Goal: Task Accomplishment & Management: Use online tool/utility

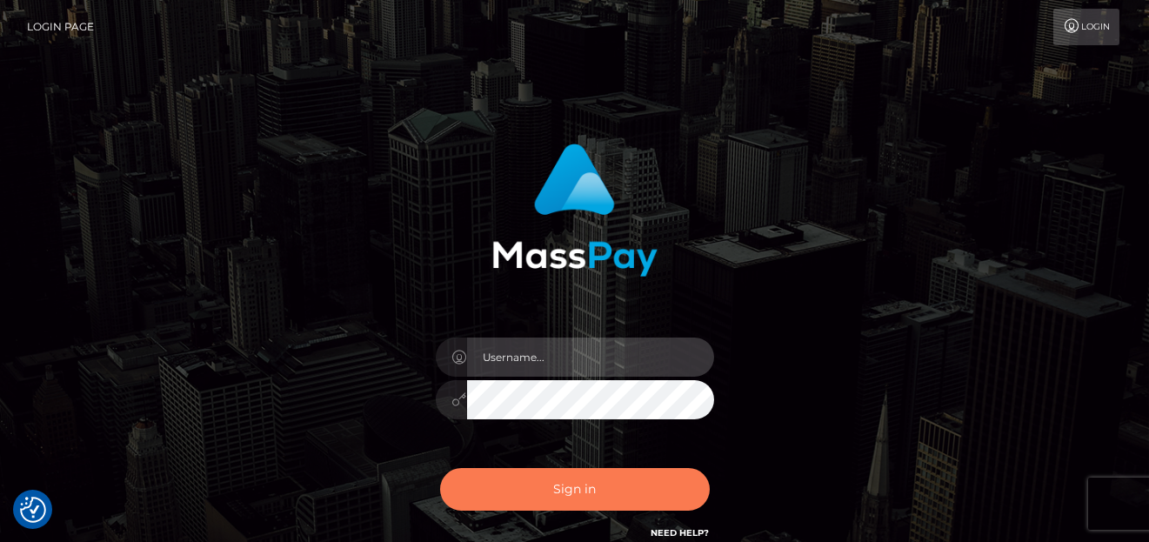
type input "[PERSON_NAME]"
click at [490, 483] on button "Sign in" at bounding box center [575, 489] width 270 height 43
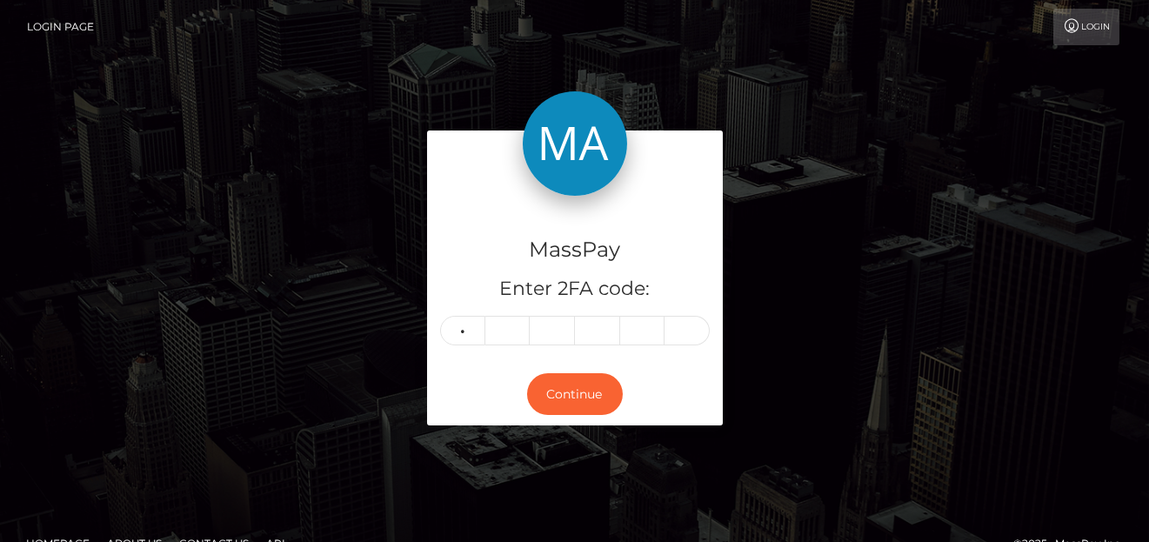
type input "4"
type input "3"
type input "7"
type input "9"
type input "3"
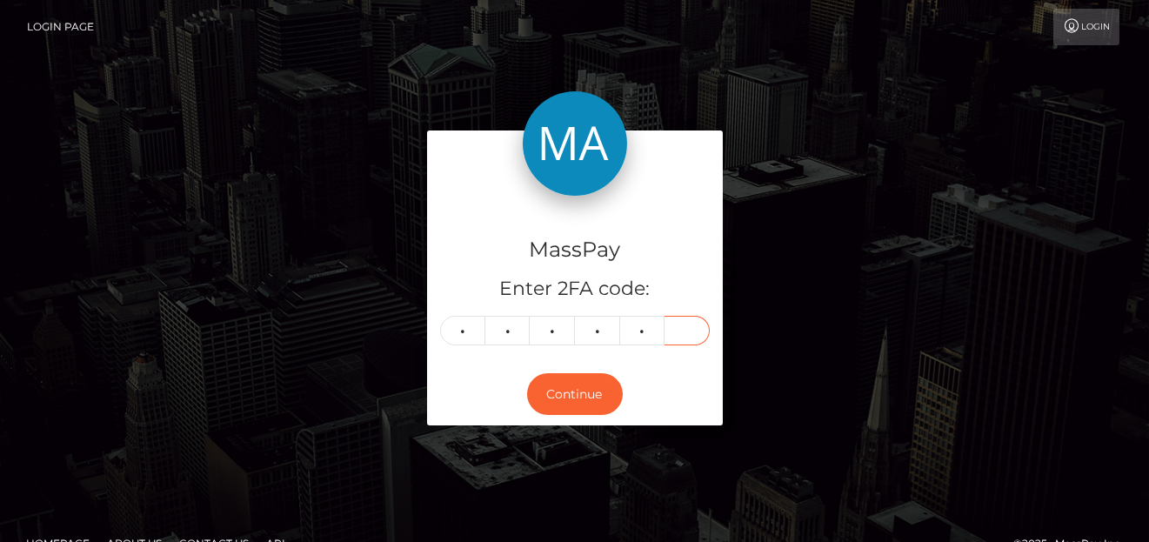
type input "6"
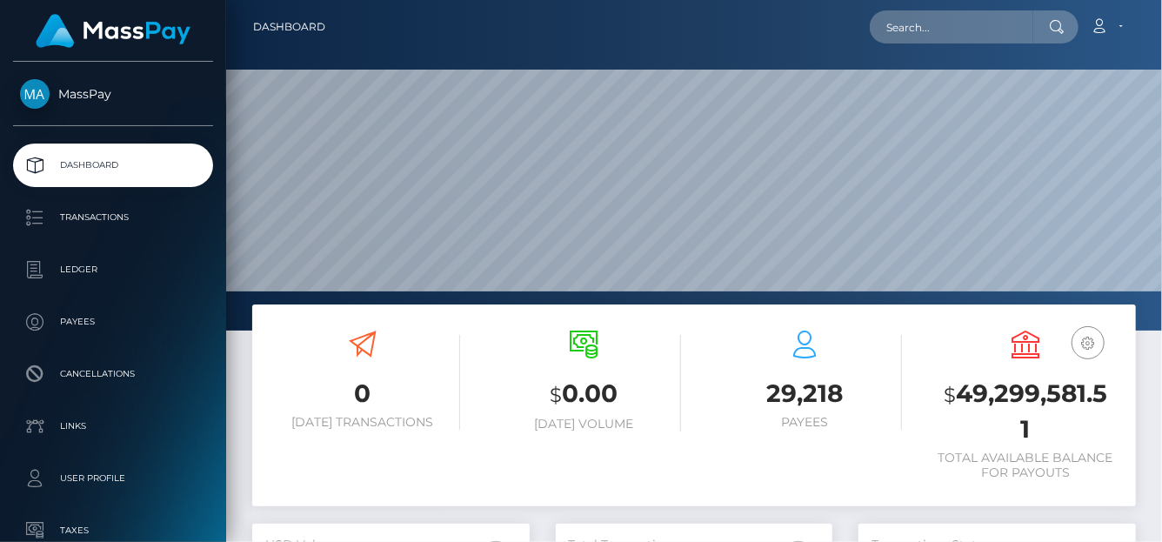
scroll to position [308, 277]
click at [934, 31] on input "text" at bounding box center [951, 26] width 163 height 33
paste input "005758d0-5306-40bf-b88d-7d188270f27c"
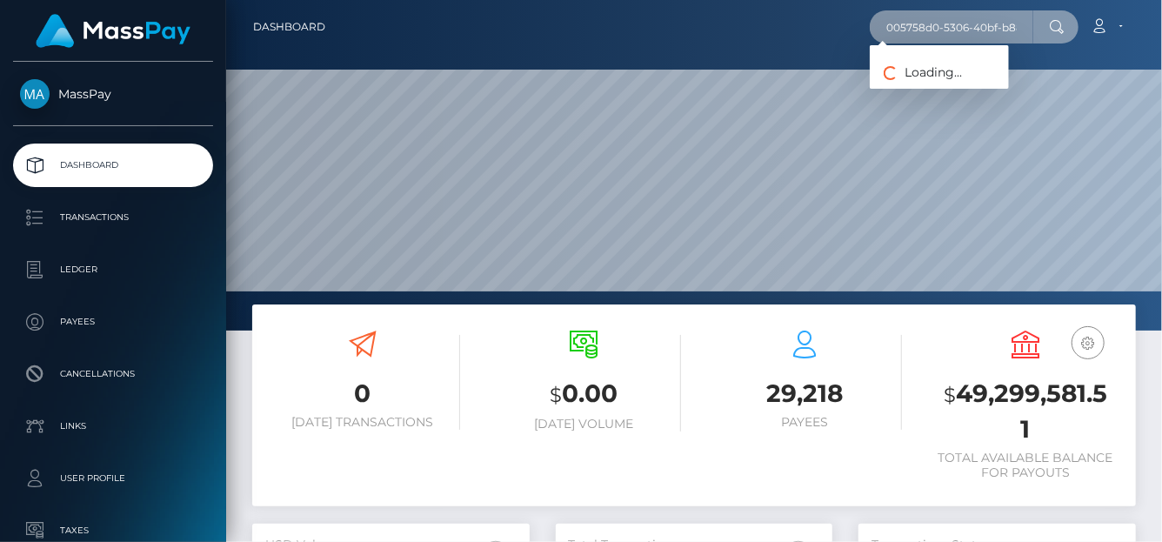
scroll to position [0, 87]
type input "005758d0-5306-40bf-b88d-7d188270f27c"
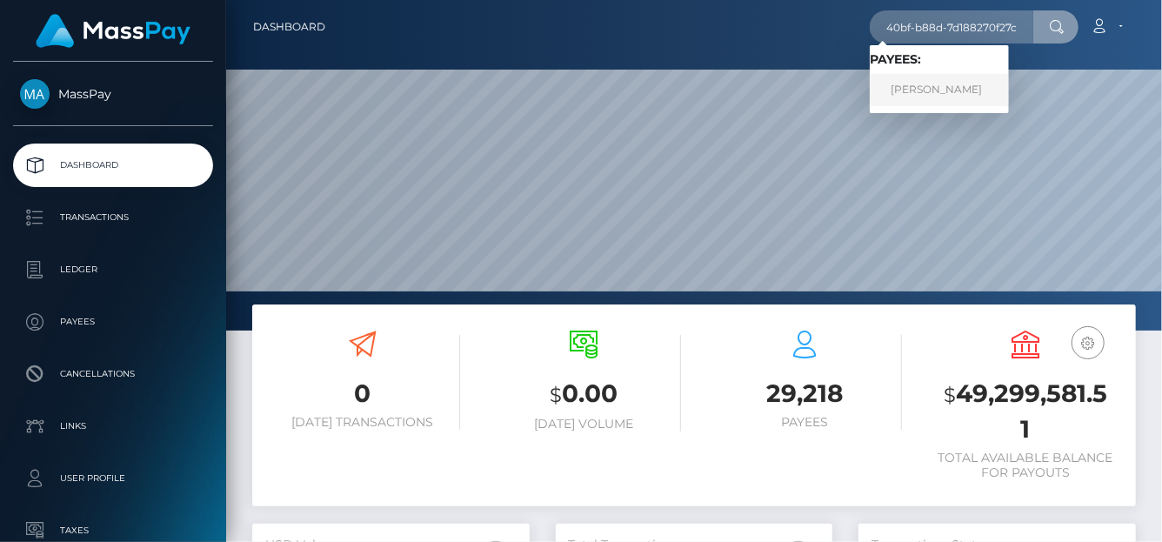
scroll to position [0, 0]
click at [935, 83] on link "STACY SORAYA CHEDDANI" at bounding box center [939, 90] width 139 height 32
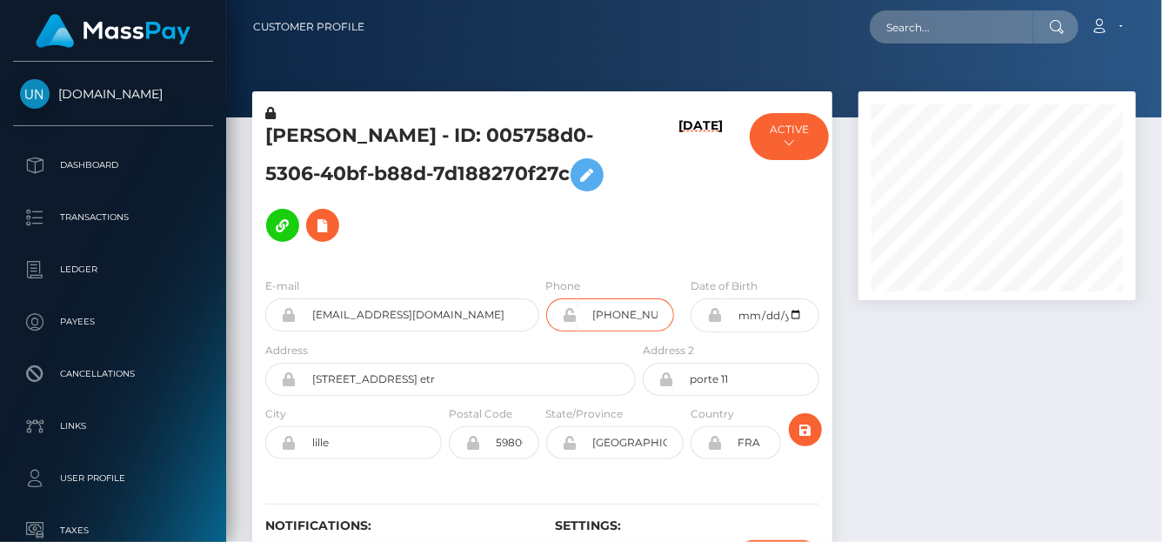
scroll to position [0, 7]
drag, startPoint x: 606, startPoint y: 290, endPoint x: 686, endPoint y: 301, distance: 80.8
click at [686, 301] on div "Phone +33650852437" at bounding box center [615, 309] width 145 height 64
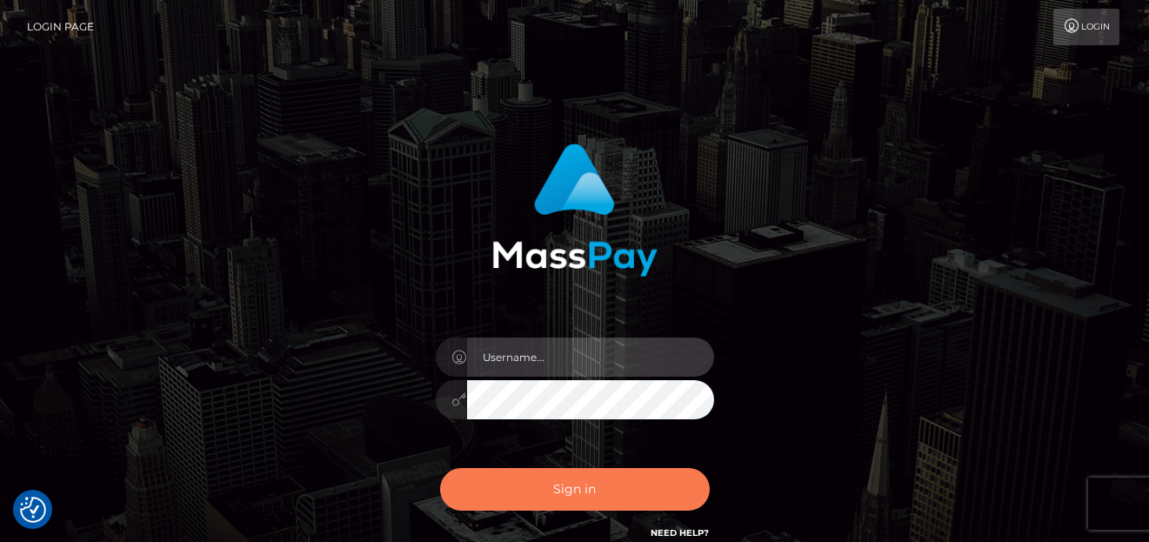
type input "[PERSON_NAME]"
click at [552, 498] on button "Sign in" at bounding box center [575, 489] width 270 height 43
type input "[PERSON_NAME]"
click at [521, 503] on button "Sign in" at bounding box center [575, 489] width 270 height 43
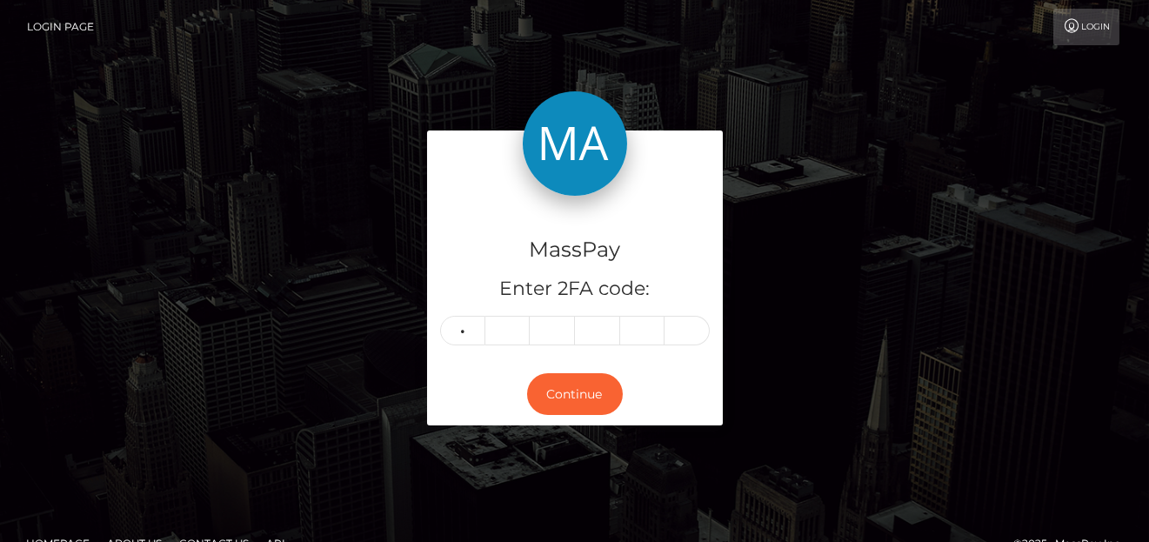
type input "9"
type input "0"
type input "8"
type input "0"
type input "7"
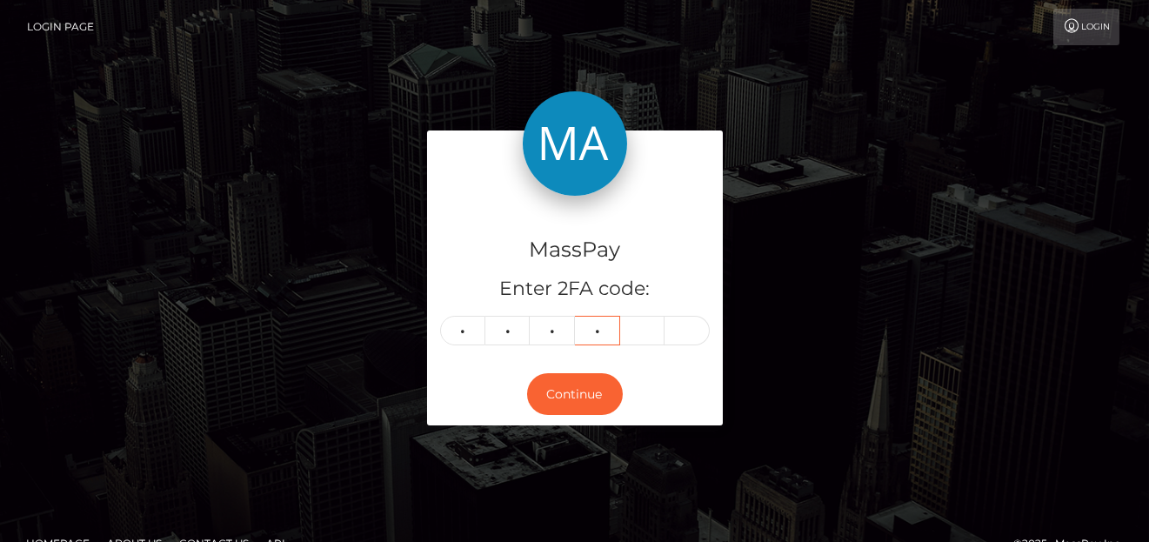
type input "7"
type input "9"
type input "1"
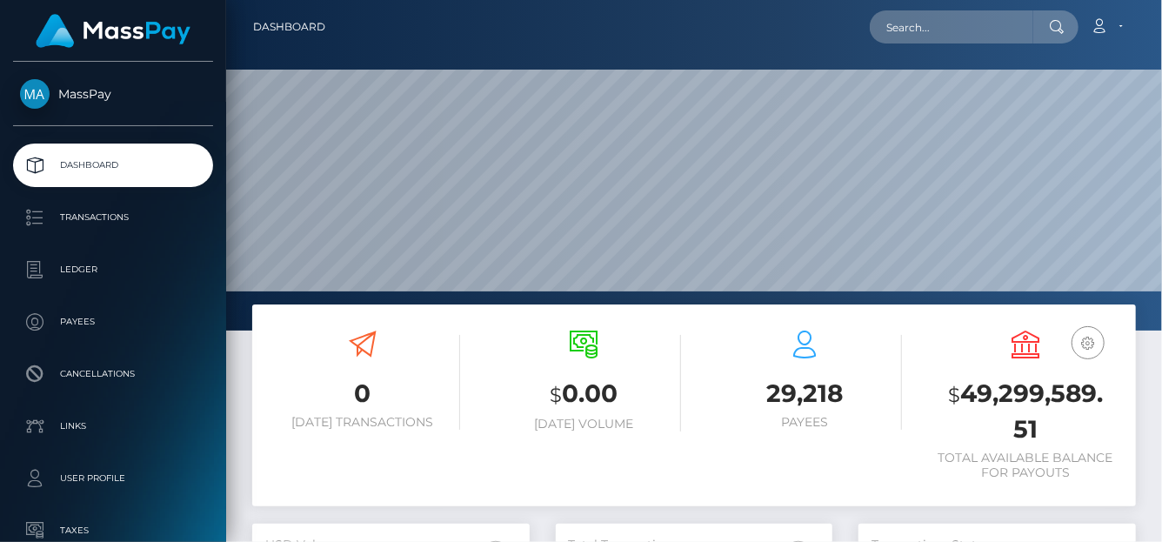
scroll to position [308, 277]
click at [910, 30] on input "text" at bounding box center [951, 26] width 163 height 33
paste input "b0965bd4-4c75-4d62-9a98-0a0e863b8ecb"
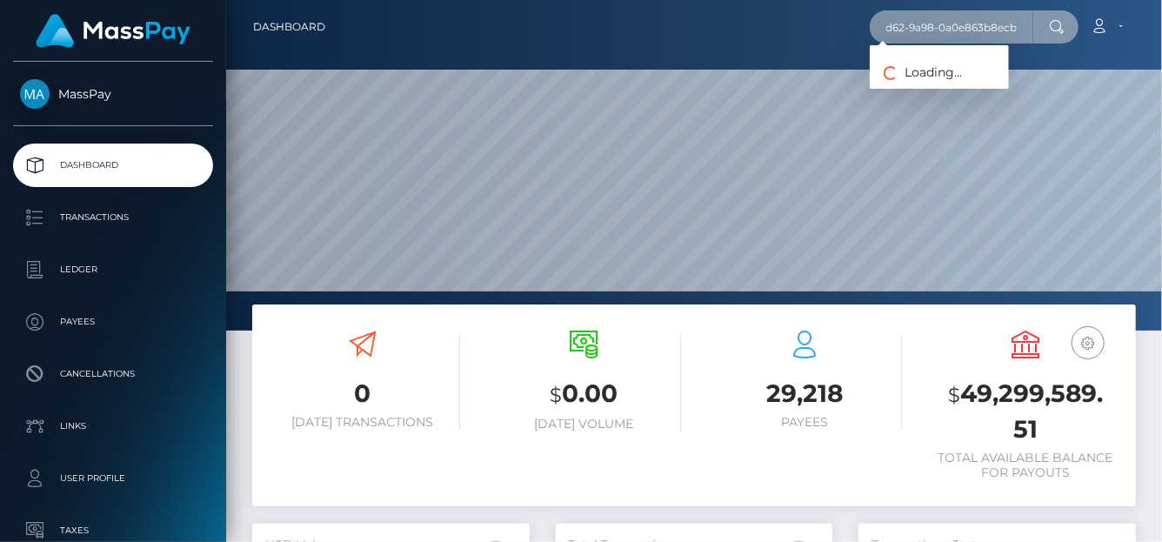
type input "b0965bd4-4c75-4d62-9a98-0a0e863b8ecb"
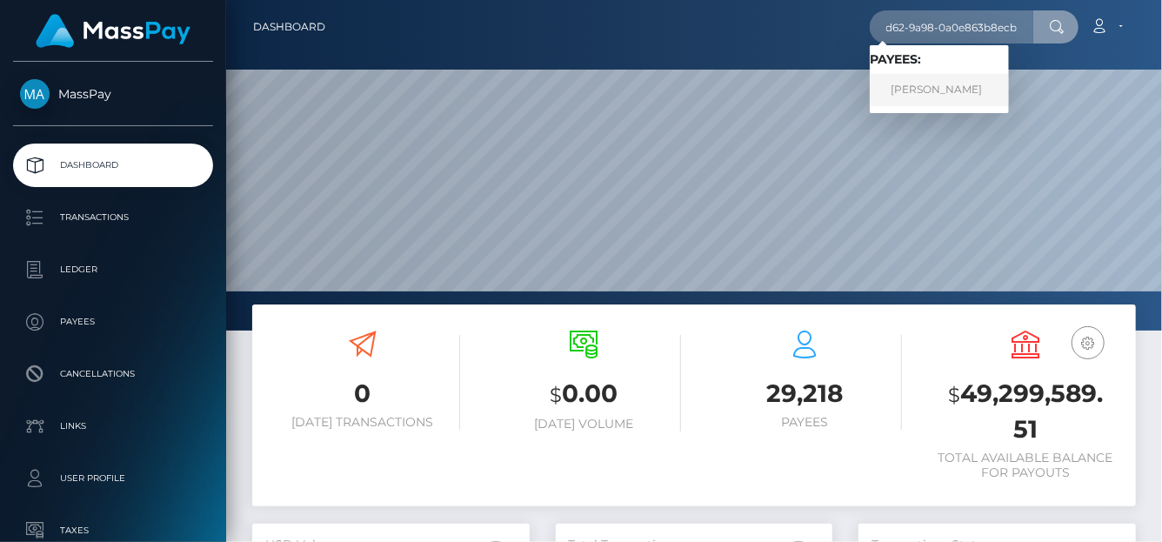
click at [919, 93] on link "HARUNA MUHAMMAD" at bounding box center [939, 90] width 139 height 32
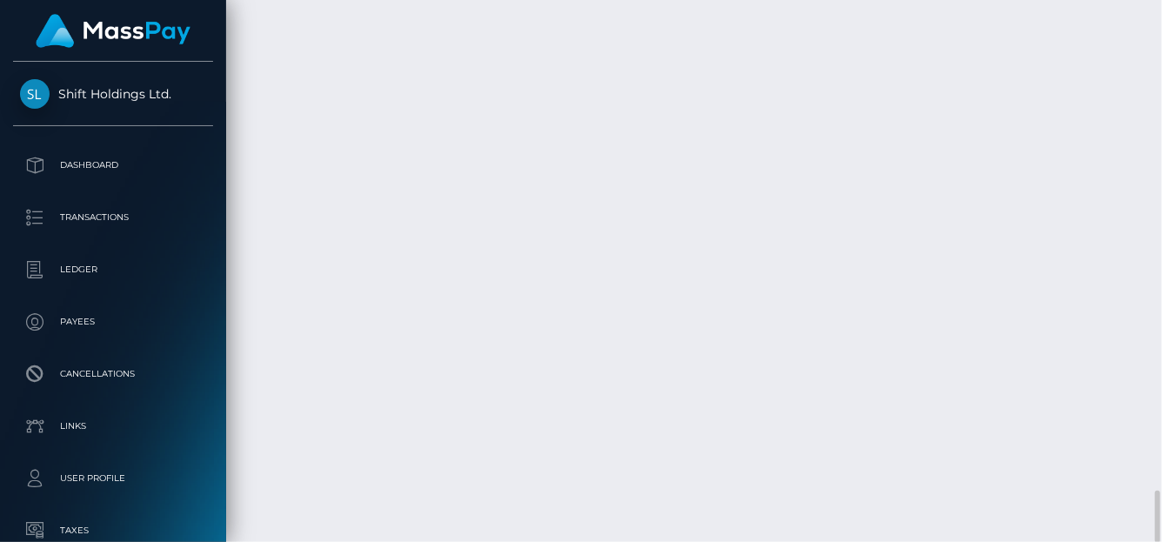
scroll to position [209, 277]
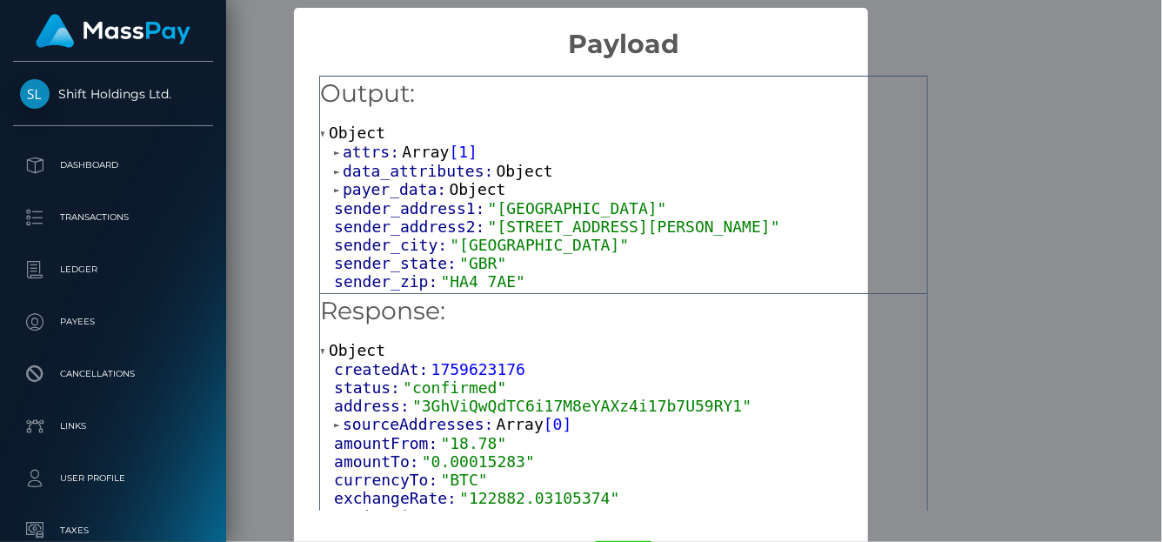
scroll to position [87, 0]
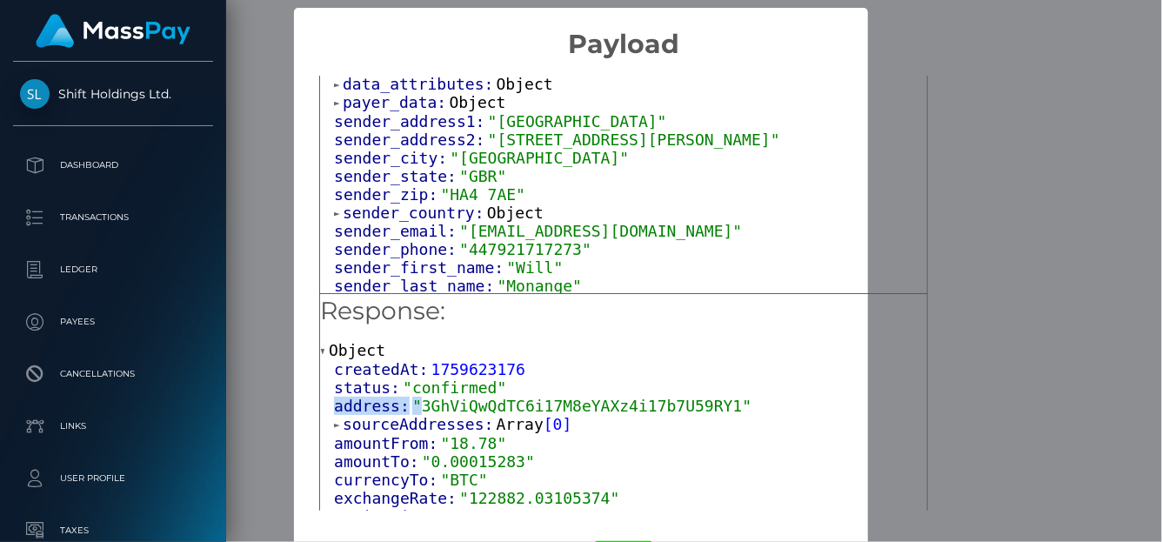
drag, startPoint x: 412, startPoint y: 407, endPoint x: 699, endPoint y: 395, distance: 287.2
drag, startPoint x: 1103, startPoint y: 113, endPoint x: 1095, endPoint y: 123, distance: 12.4
click at [1100, 117] on div "× Payload Output: Object attrs: Array [ 1 ] data_attributes: Object payer_data:…" at bounding box center [581, 271] width 1162 height 542
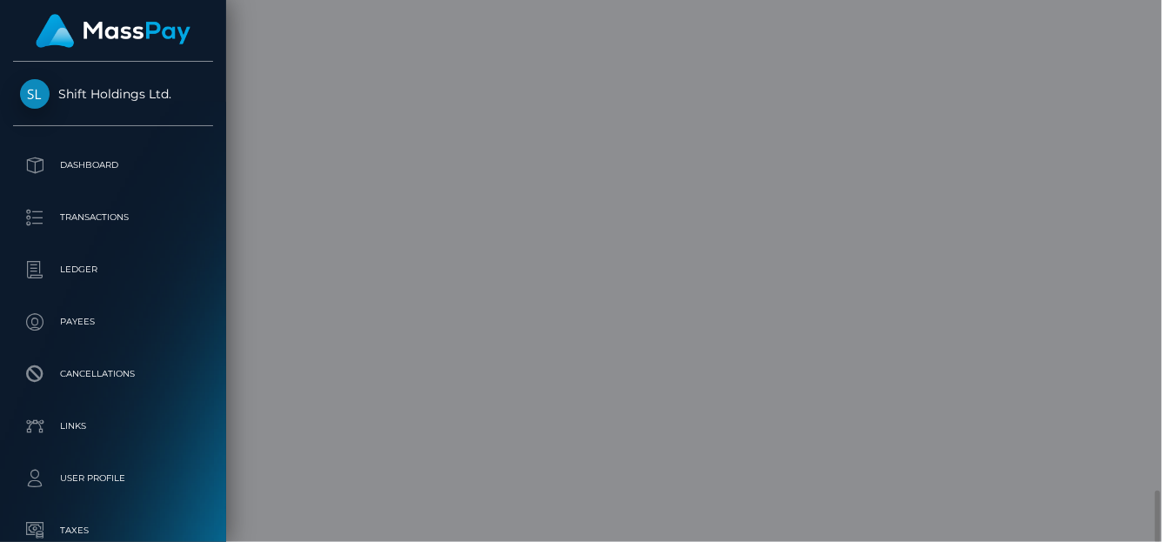
scroll to position [0, 0]
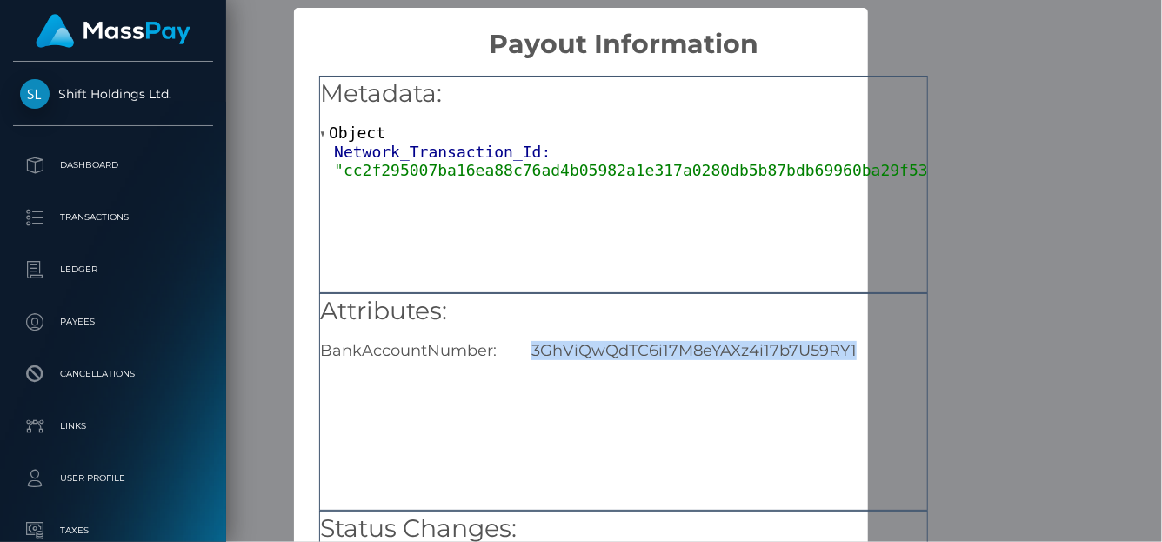
drag, startPoint x: 524, startPoint y: 357, endPoint x: 861, endPoint y: 344, distance: 336.8
click at [861, 344] on div "3GhViQwQdTC6i17M8eYAXz4i17b7U59RY1" at bounding box center [729, 350] width 422 height 19
copy div "3GhViQwQdTC6i17M8eYAXz4i17b7U59RY1"
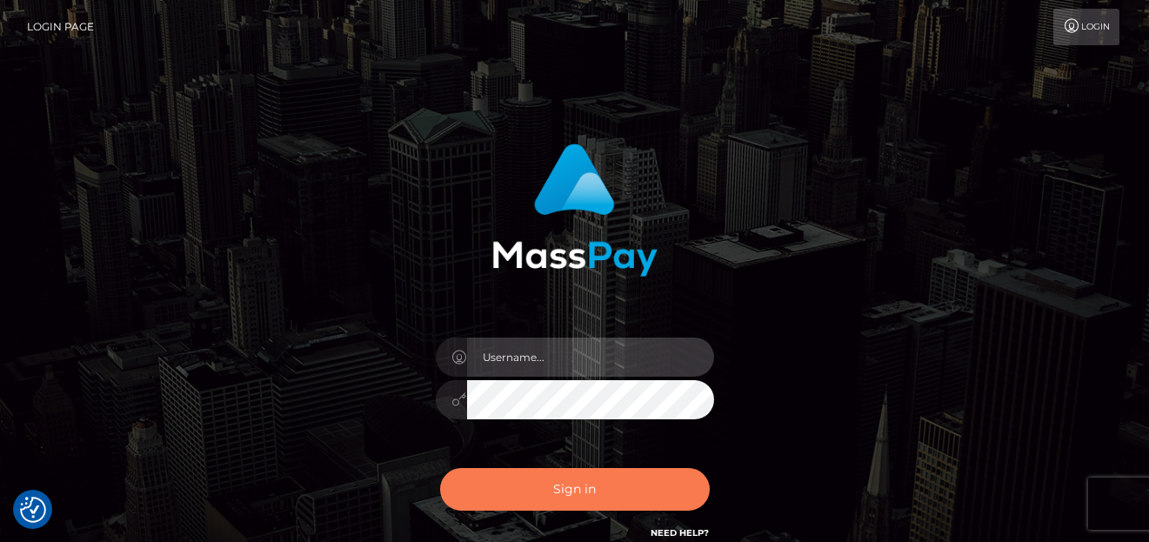
type input "[PERSON_NAME]"
click at [575, 490] on button "Sign in" at bounding box center [575, 489] width 270 height 43
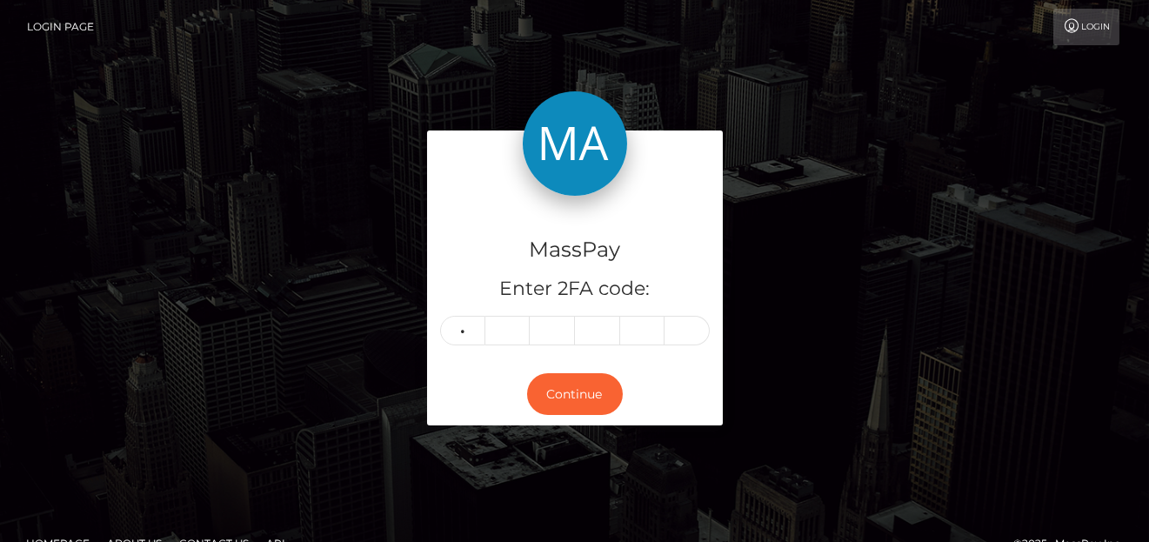
type input "7"
type input "8"
type input "9"
type input "2"
type input "7"
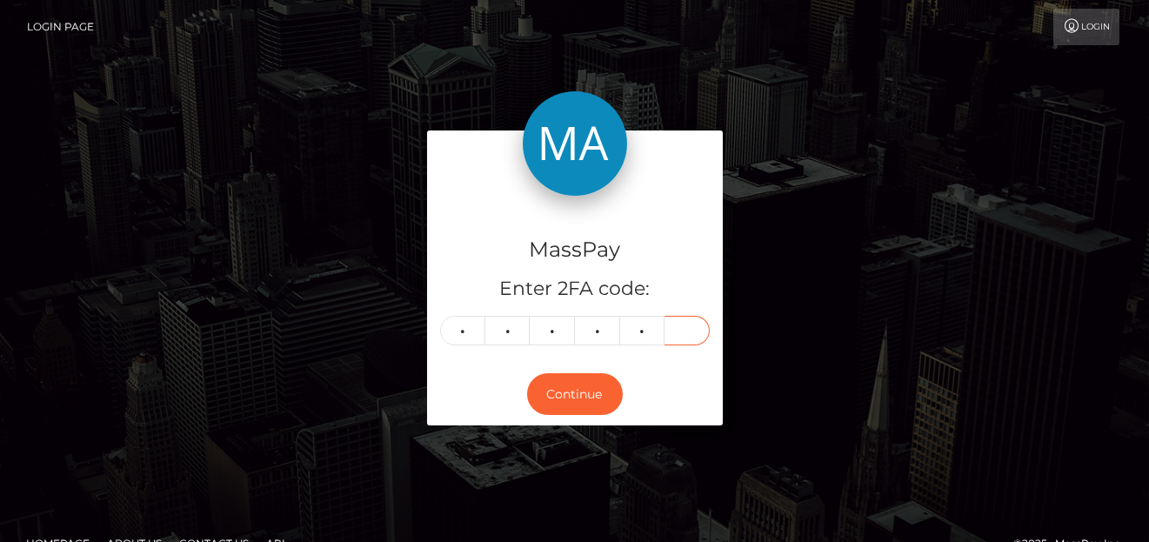
type input "7"
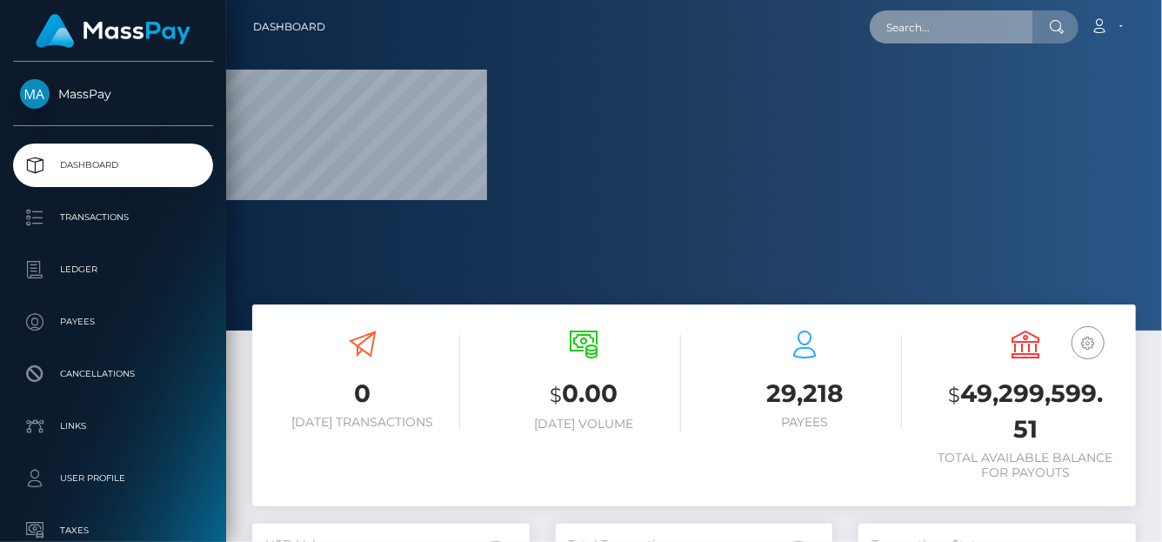
click at [945, 19] on input "text" at bounding box center [951, 26] width 163 height 33
paste input "2500044545181010"
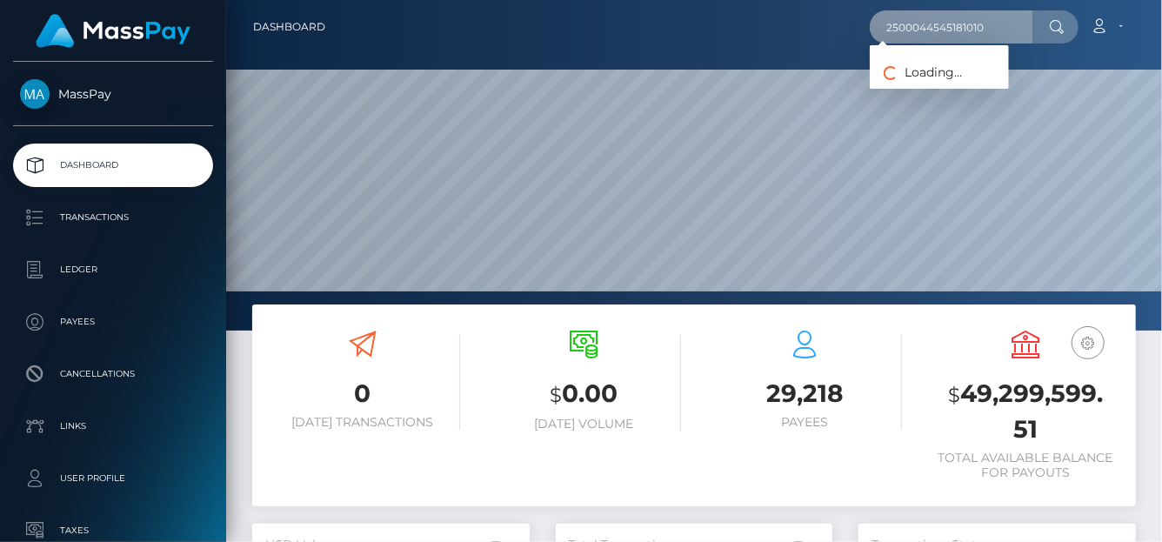
scroll to position [308, 277]
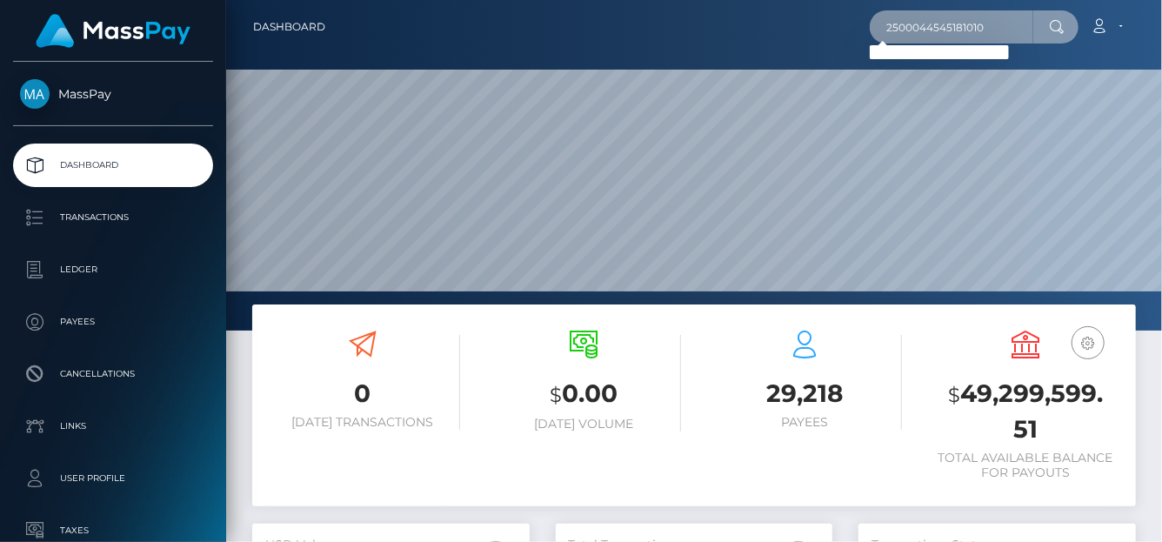
drag, startPoint x: 997, startPoint y: 36, endPoint x: 261, endPoint y: 35, distance: 735.7
click at [261, 35] on div "Dashboard 2500044545181010 Loading... Loading..." at bounding box center [694, 27] width 908 height 37
paste input "[EMAIL_ADDRESS][DOMAIN_NAME]"
type input "[EMAIL_ADDRESS][DOMAIN_NAME]"
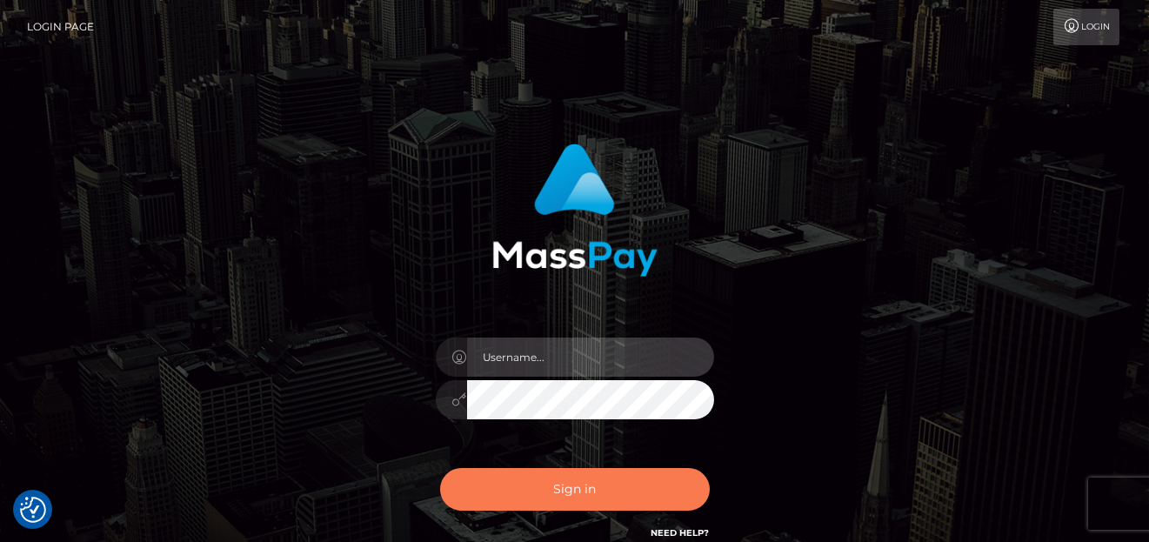
type input "[PERSON_NAME]"
drag, startPoint x: 560, startPoint y: 506, endPoint x: 543, endPoint y: 507, distance: 17.4
click at [560, 504] on button "Sign in" at bounding box center [575, 489] width 270 height 43
type input "[PERSON_NAME]"
click at [543, 486] on button "Sign in" at bounding box center [575, 489] width 270 height 43
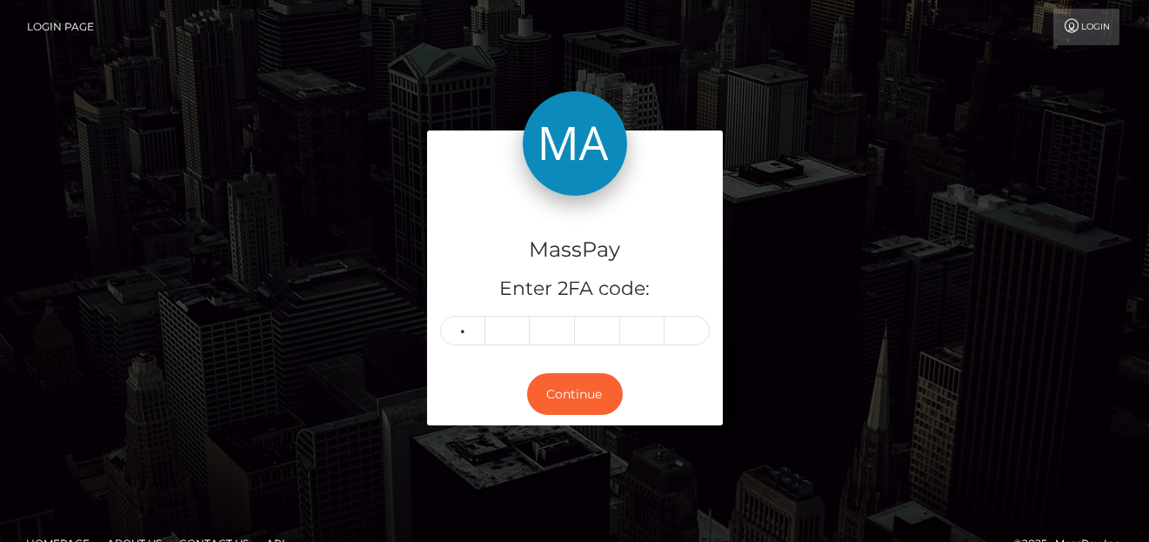
type input "3"
type input "2"
type input "8"
type input "7"
type input "9"
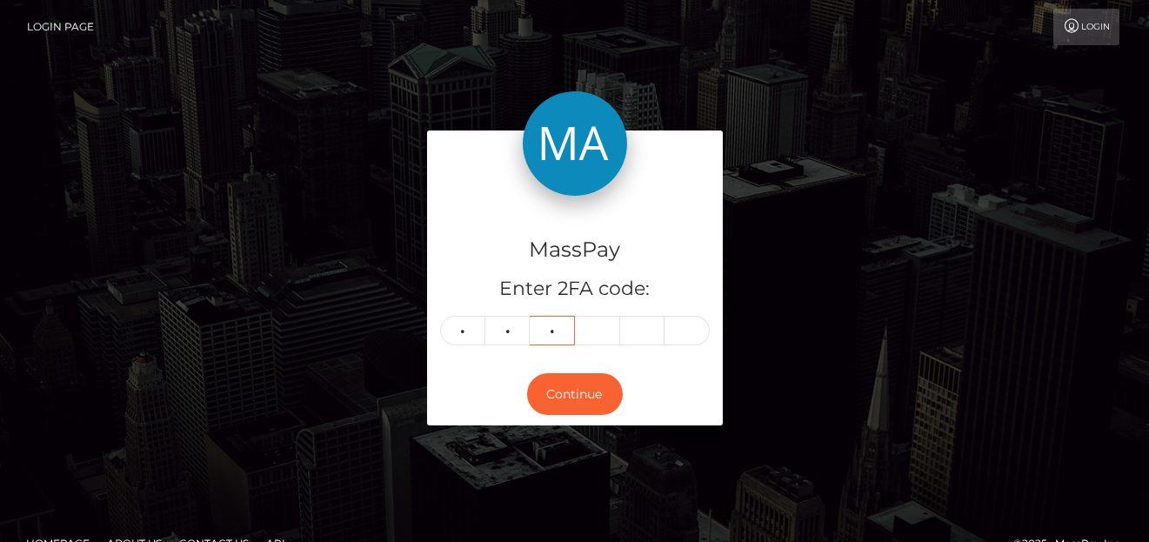
type input "9"
type input "8"
type input "9"
type input "1"
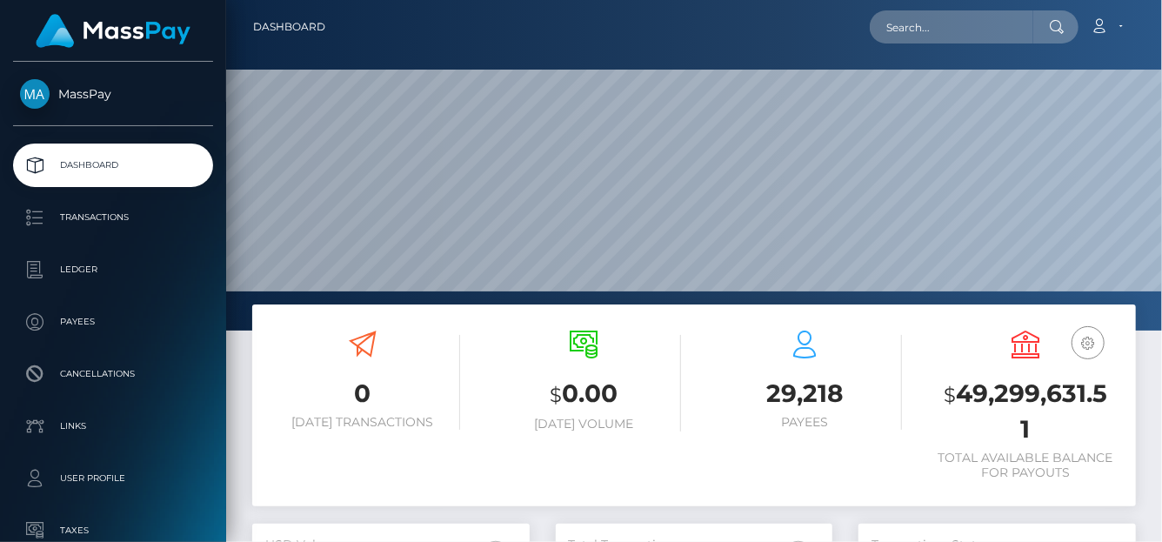
scroll to position [308, 277]
click at [977, 18] on input "text" at bounding box center [951, 26] width 163 height 33
paste input "kitsyc2@outlook.com"
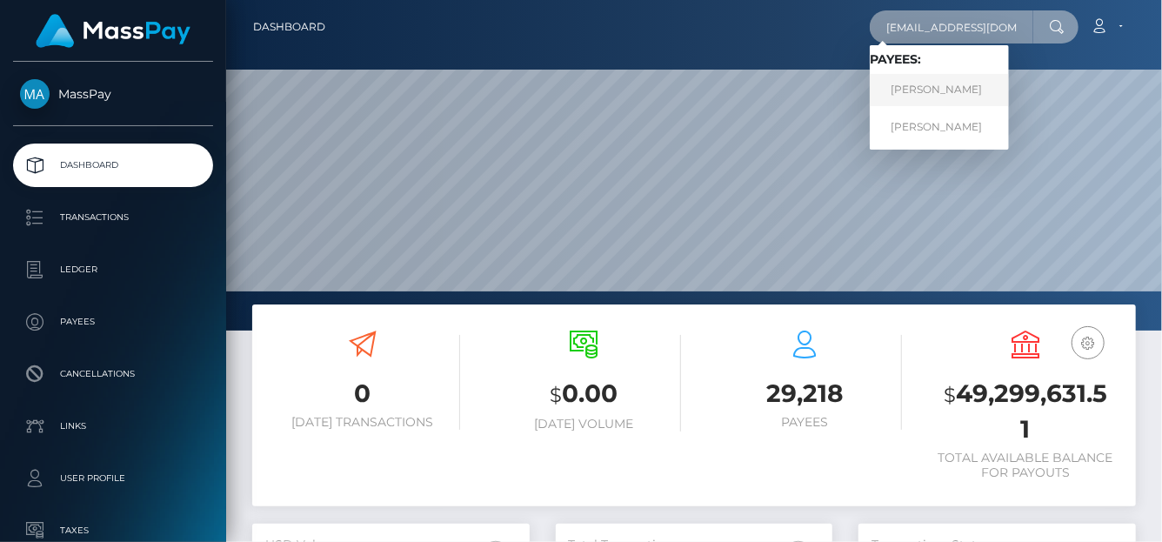
type input "kitsyc2@outlook.com"
click at [939, 89] on link "MALIK LASHAWN COVINGTON" at bounding box center [939, 90] width 139 height 32
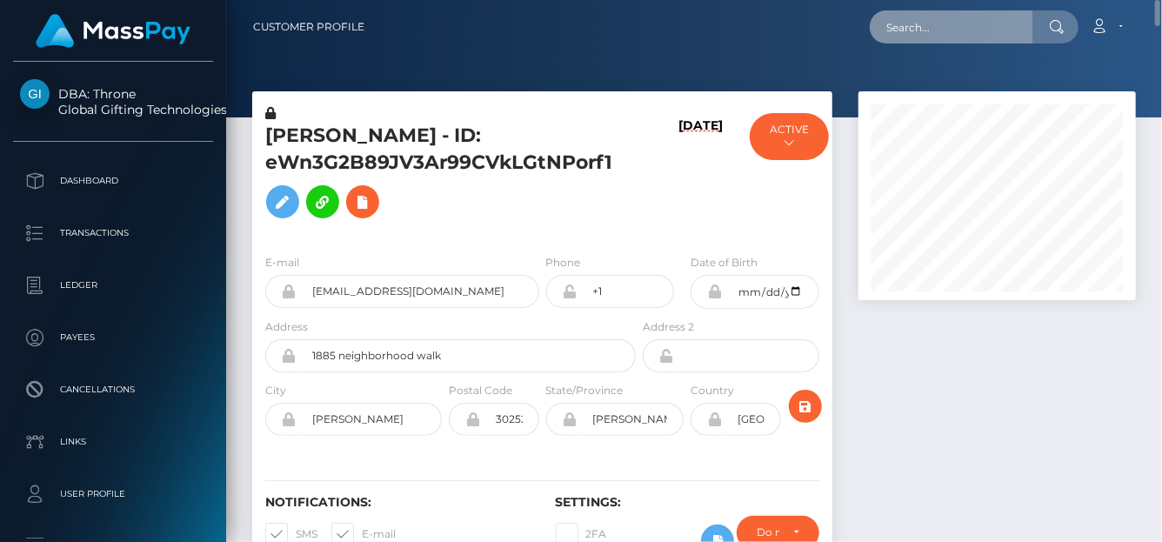
click at [904, 28] on input "text" at bounding box center [951, 26] width 163 height 33
paste input "angelapritschow@gmail.com"
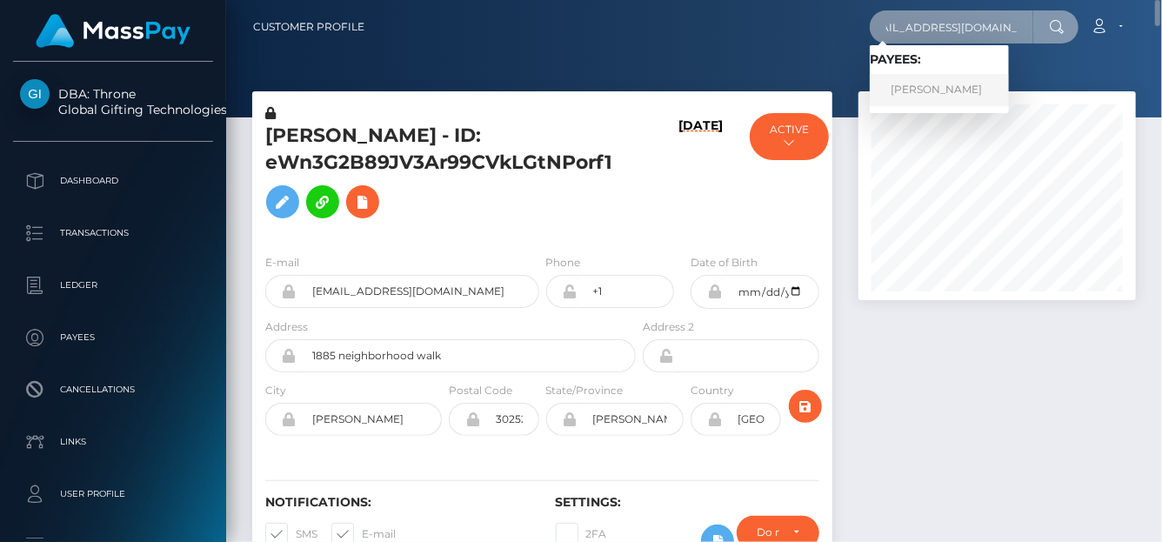
type input "angelapritschow@gmail.com"
click at [960, 84] on link "Angela Pritschow" at bounding box center [939, 90] width 139 height 32
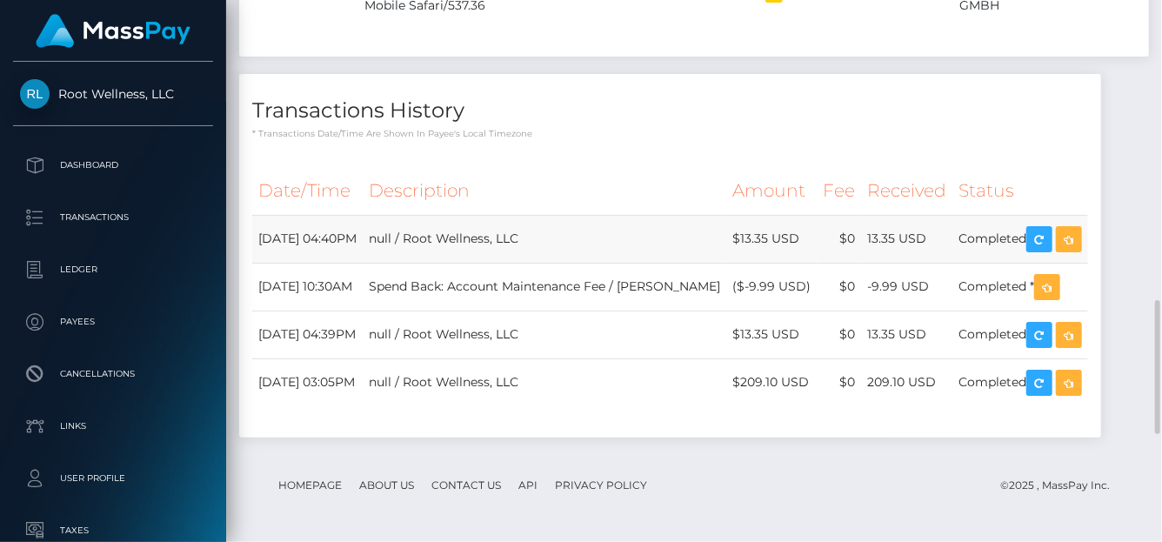
scroll to position [1210, 0]
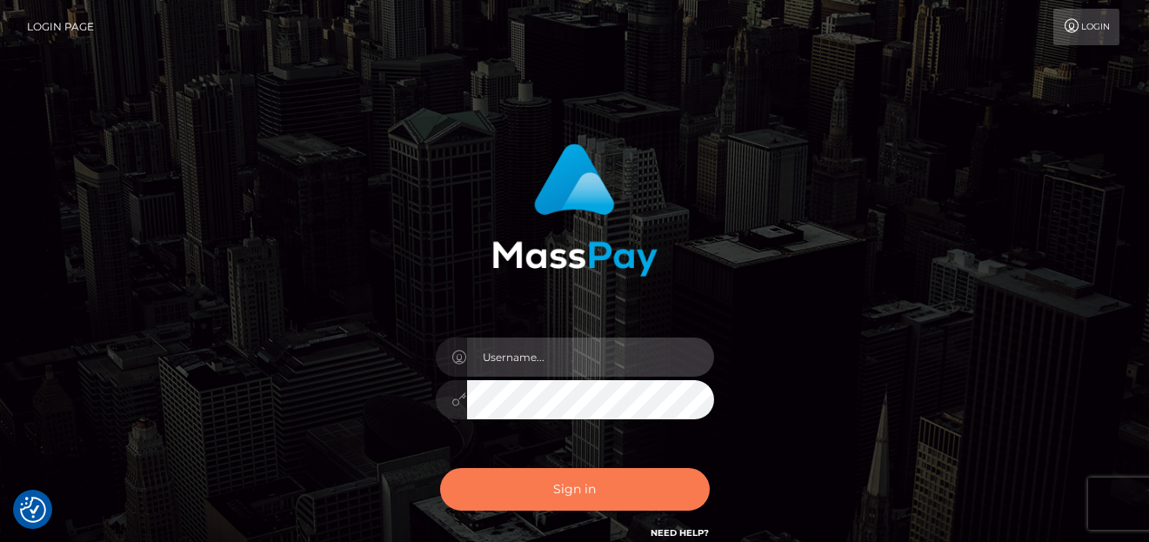
type input "[PERSON_NAME]"
click at [538, 497] on button "Sign in" at bounding box center [575, 489] width 270 height 43
type input "[PERSON_NAME]"
click at [642, 470] on button "Sign in" at bounding box center [575, 489] width 270 height 43
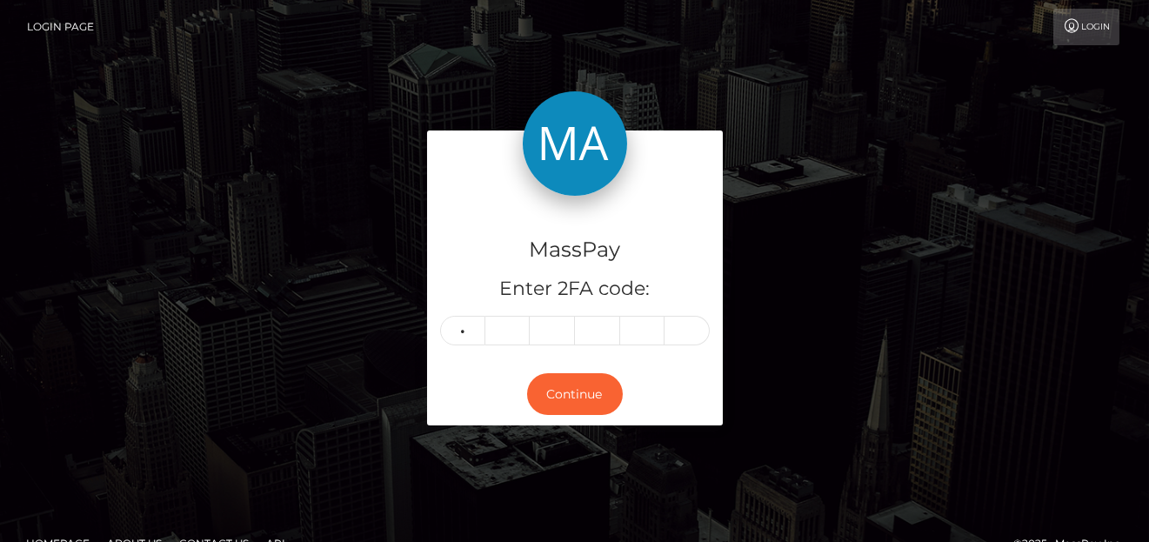
type input "4"
type input "6"
type input "2"
type input "9"
type input "1"
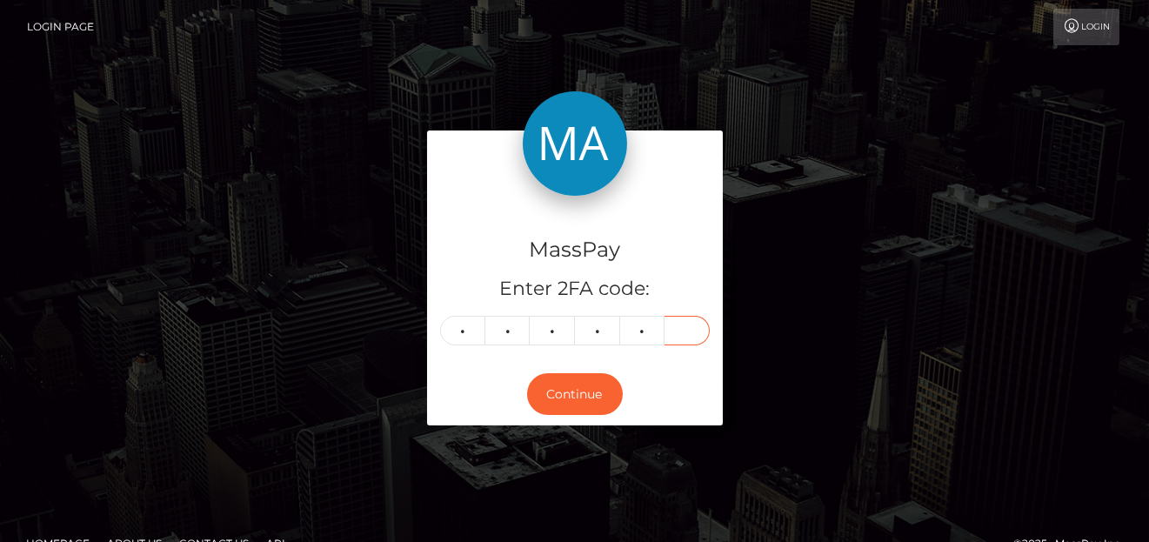
type input "5"
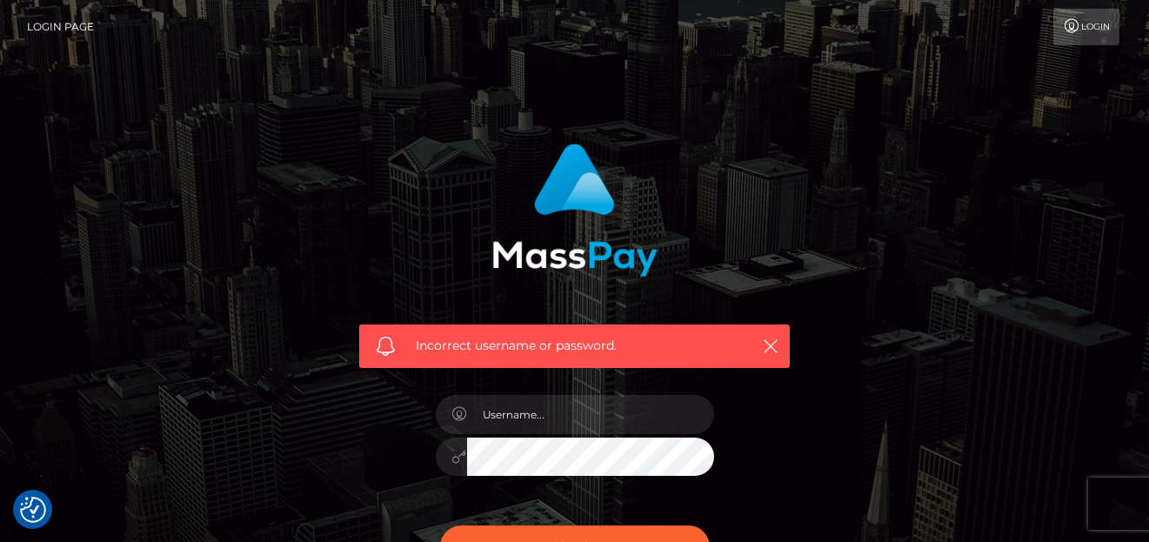
checkbox input "true"
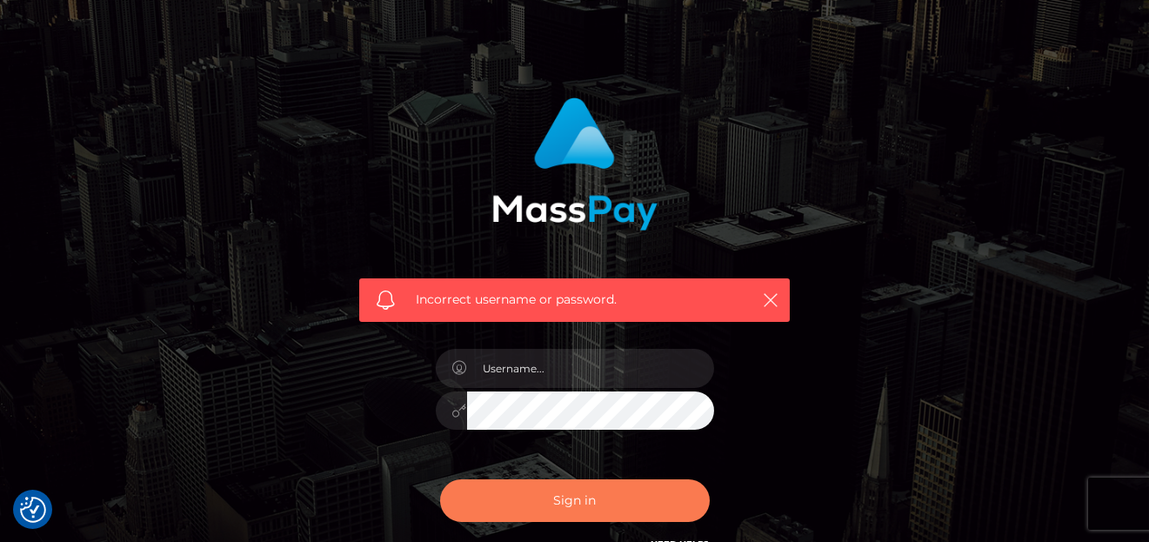
scroll to position [87, 0]
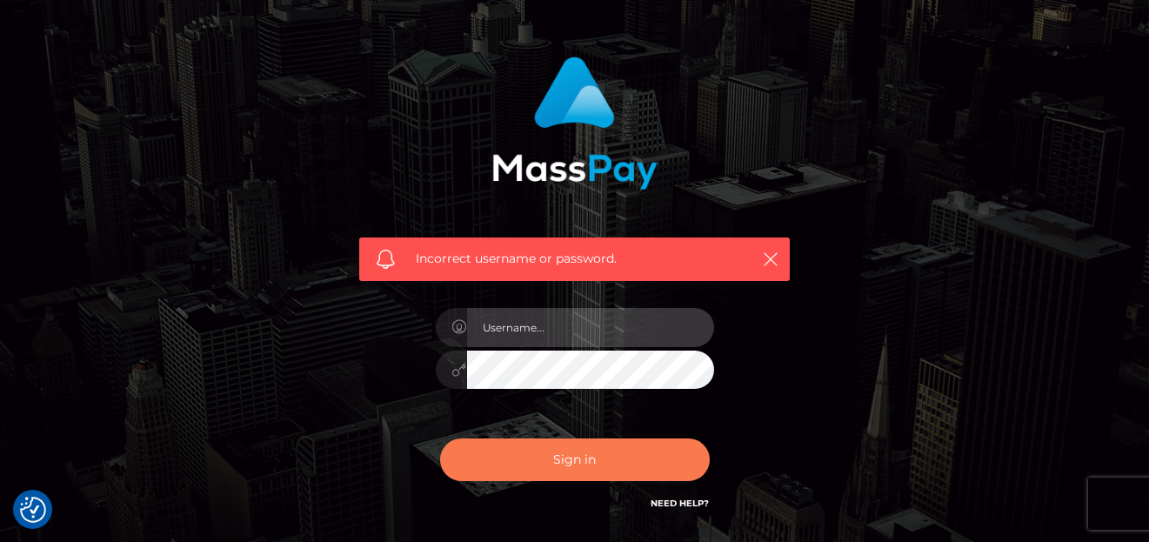
type input "[PERSON_NAME]"
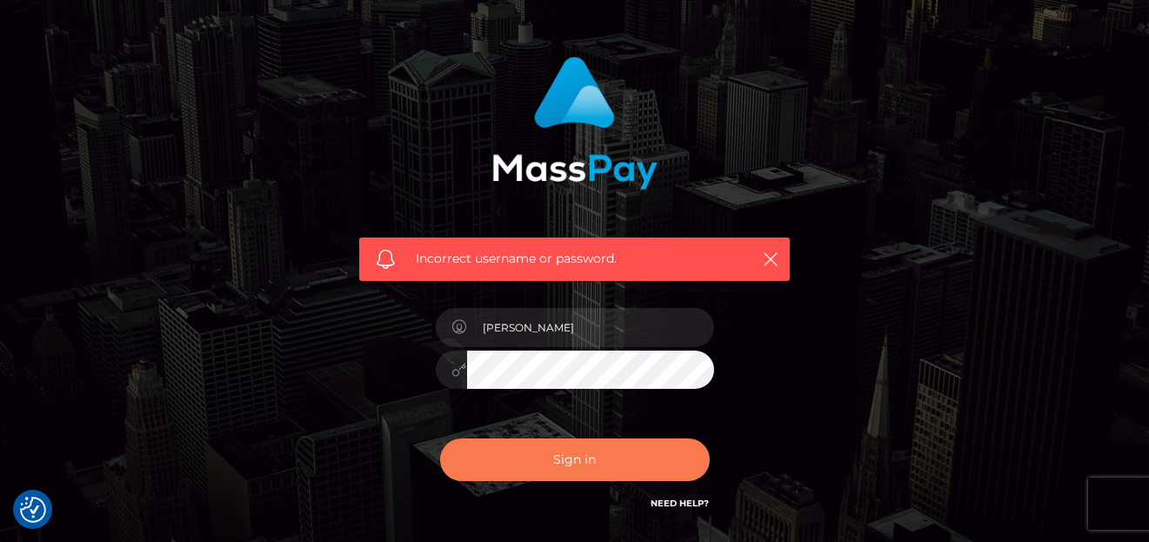
click at [578, 443] on button "Sign in" at bounding box center [575, 459] width 270 height 43
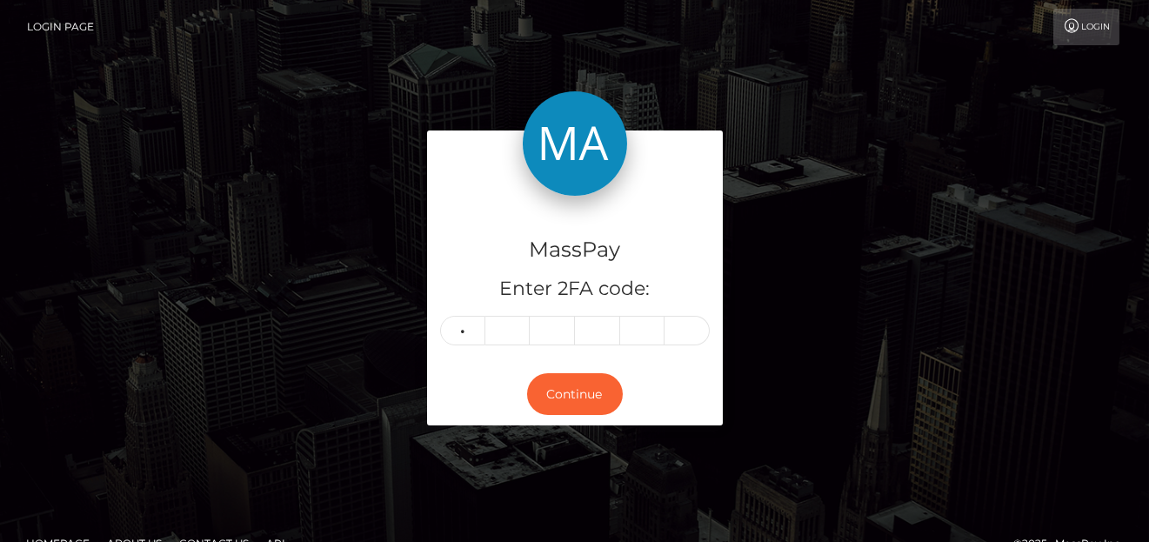
type input "7"
type input "3"
type input "4"
type input "3"
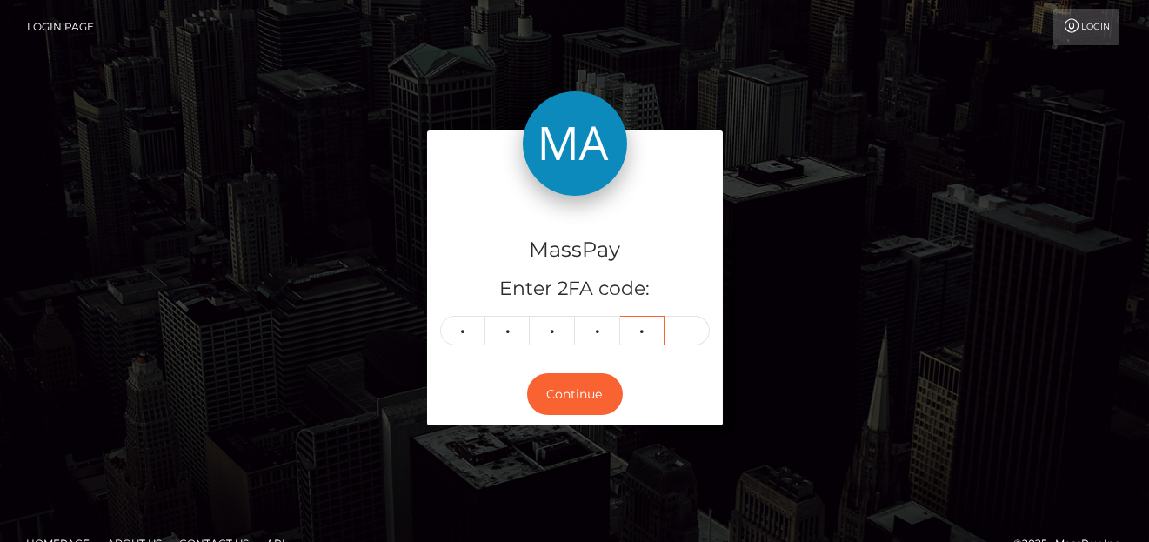
type input "8"
type input "6"
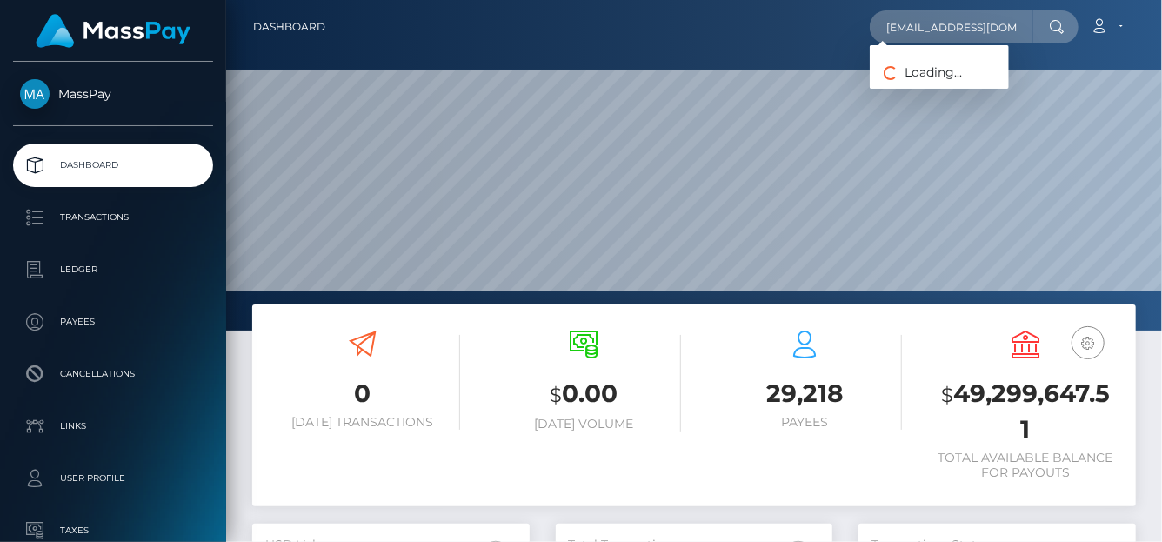
scroll to position [308, 277]
drag, startPoint x: 1002, startPoint y: 37, endPoint x: 736, endPoint y: 14, distance: 267.1
click at [736, 14] on div "rejytt99@gmail.com Loading... Loading... Account Edit Profile Logout" at bounding box center [737, 27] width 796 height 37
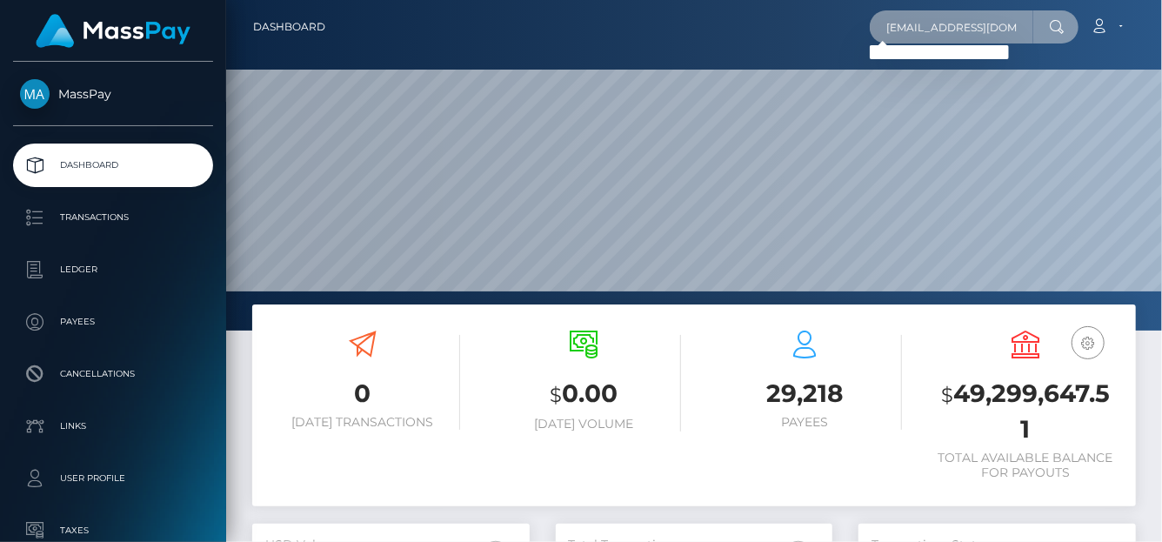
click at [967, 32] on input "rejytt99@gmail.com" at bounding box center [951, 26] width 163 height 33
drag, startPoint x: 1000, startPoint y: 27, endPoint x: 254, endPoint y: -63, distance: 751.6
click at [254, 0] on html "MassPay Dashboard Transactions Ledger Payees Cancellations Links" at bounding box center [581, 271] width 1162 height 542
paste input "nDof7xevpee8HoNDZ997EQB6mZ32"
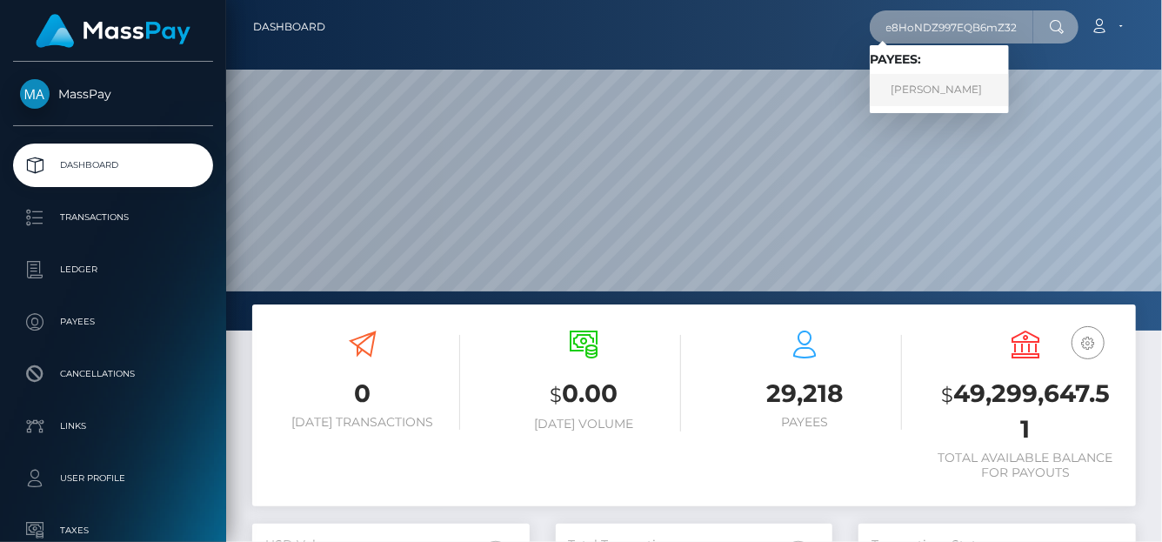
type input "nDof7xevpee8HoNDZ997EQB6mZ32"
click at [949, 92] on link "Leah Marie ROBINSON" at bounding box center [939, 90] width 139 height 32
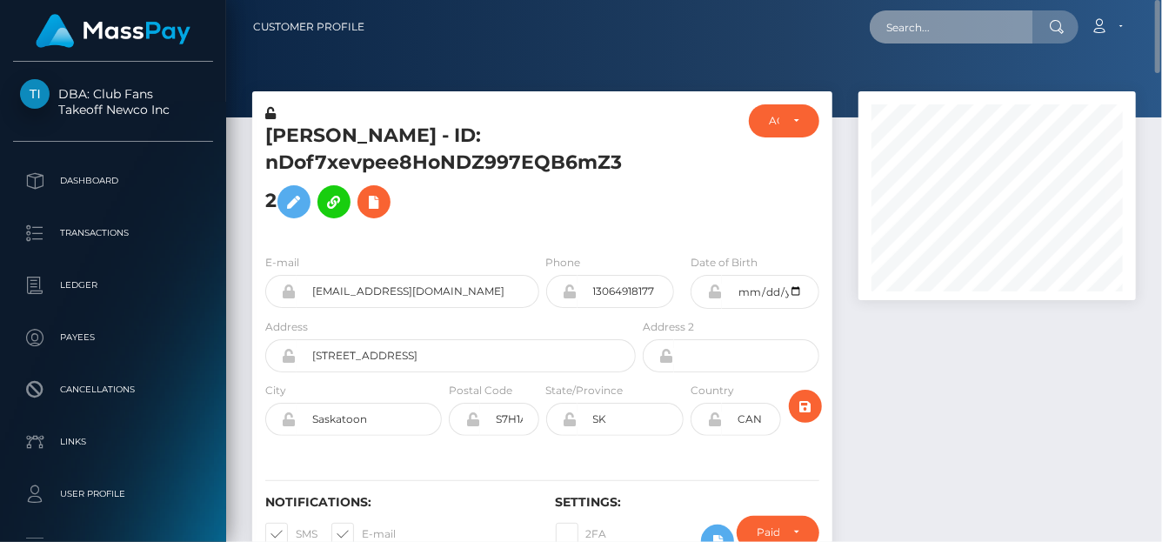
click at [912, 33] on input "text" at bounding box center [951, 26] width 163 height 33
paste input "[EMAIL_ADDRESS][DOMAIN_NAME]"
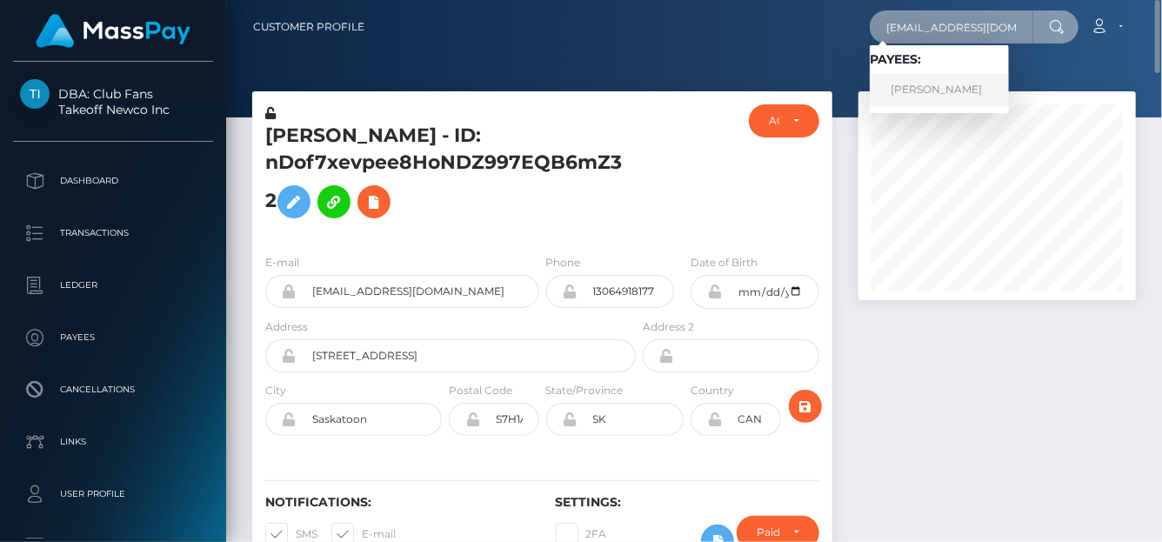
type input "[EMAIL_ADDRESS][DOMAIN_NAME]"
click at [924, 95] on link "Melanie Mueller" at bounding box center [939, 90] width 139 height 32
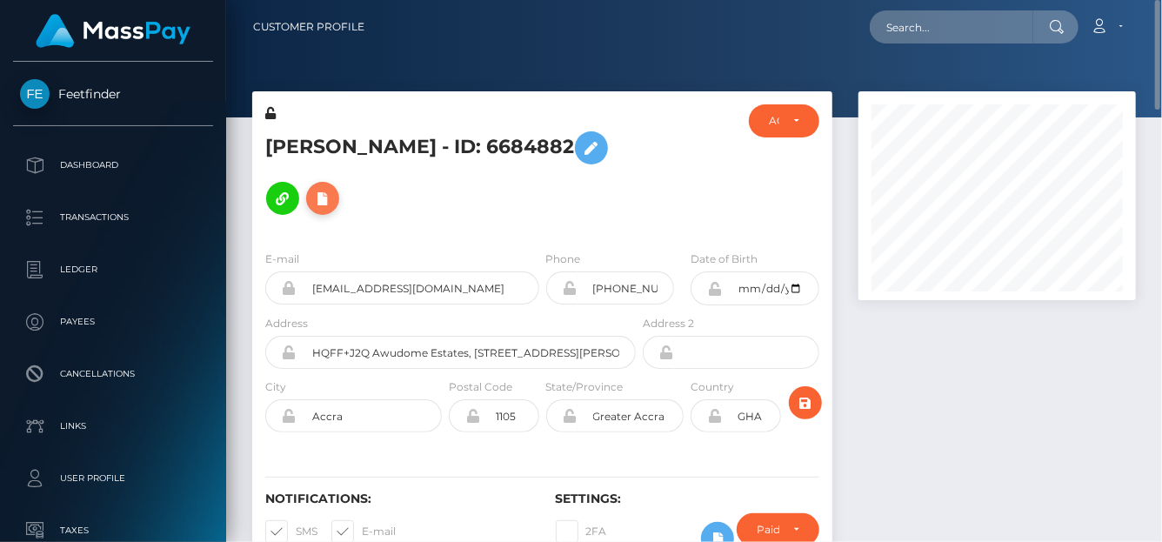
click at [325, 205] on icon at bounding box center [322, 199] width 21 height 22
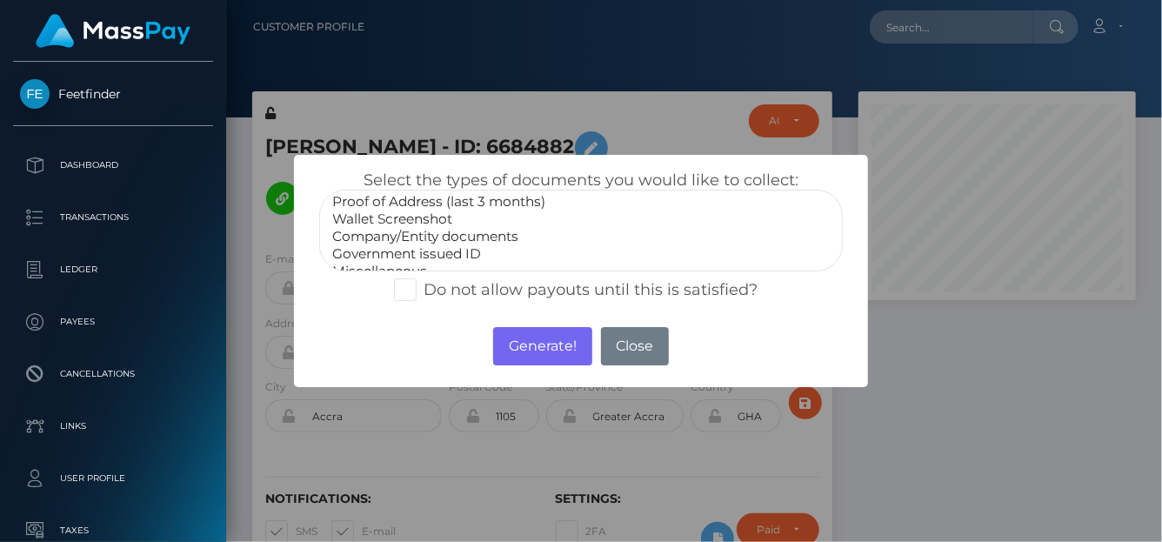
scroll to position [51, 0]
select select "Miscellaneous"
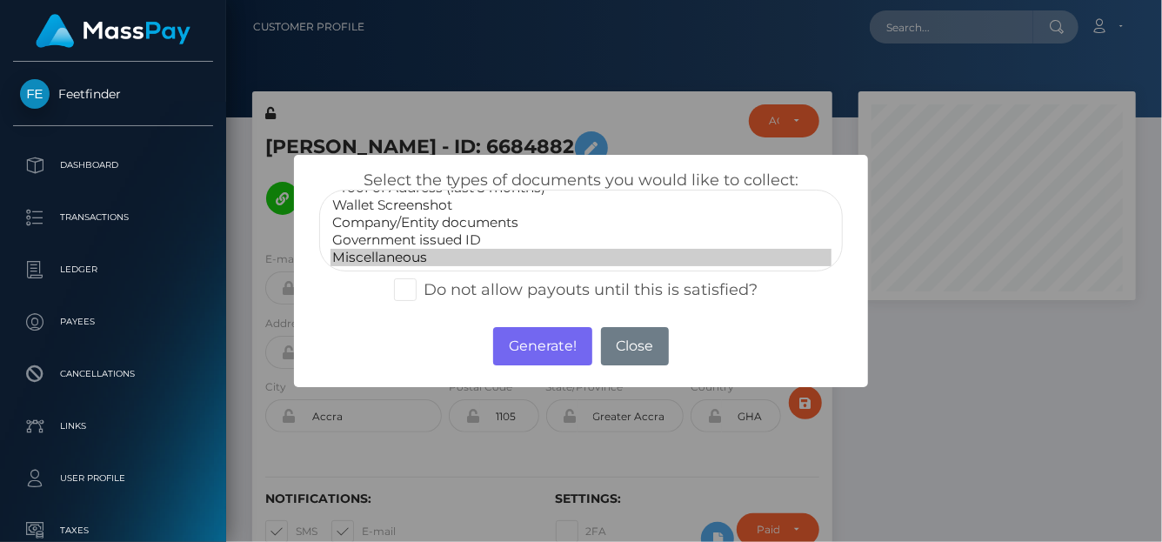
click at [392, 254] on option "Miscellaneous" at bounding box center [580, 257] width 501 height 17
click at [534, 354] on button "Generate!" at bounding box center [542, 346] width 98 height 38
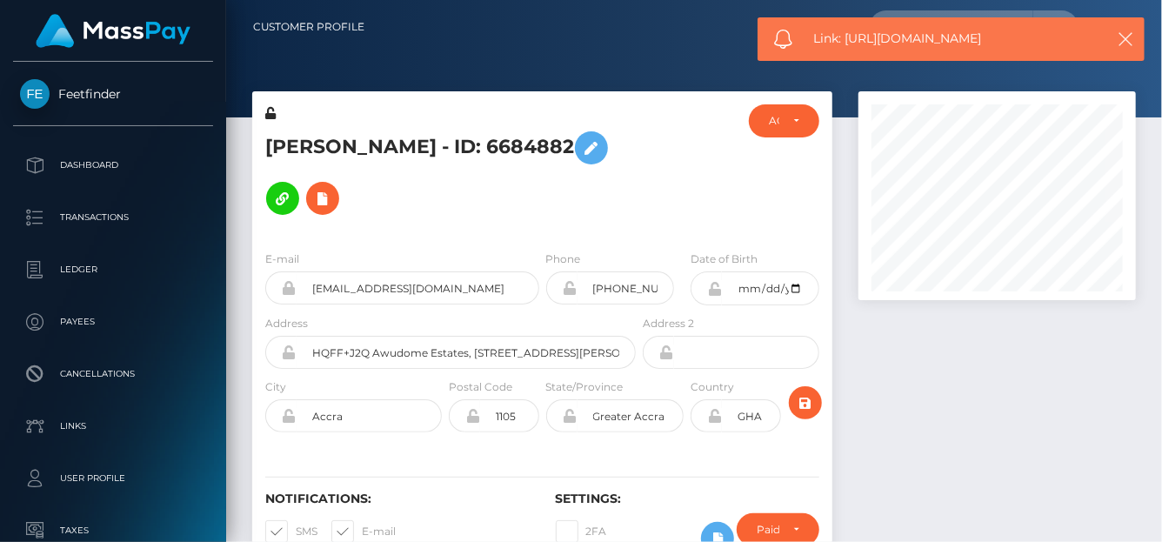
drag, startPoint x: 1027, startPoint y: 32, endPoint x: 849, endPoint y: 37, distance: 178.3
click at [849, 37] on span "Link: https://l.maspay.io/6lU0Y" at bounding box center [953, 39] width 279 height 18
copy span "https://l.maspay.io/6lU0Y"
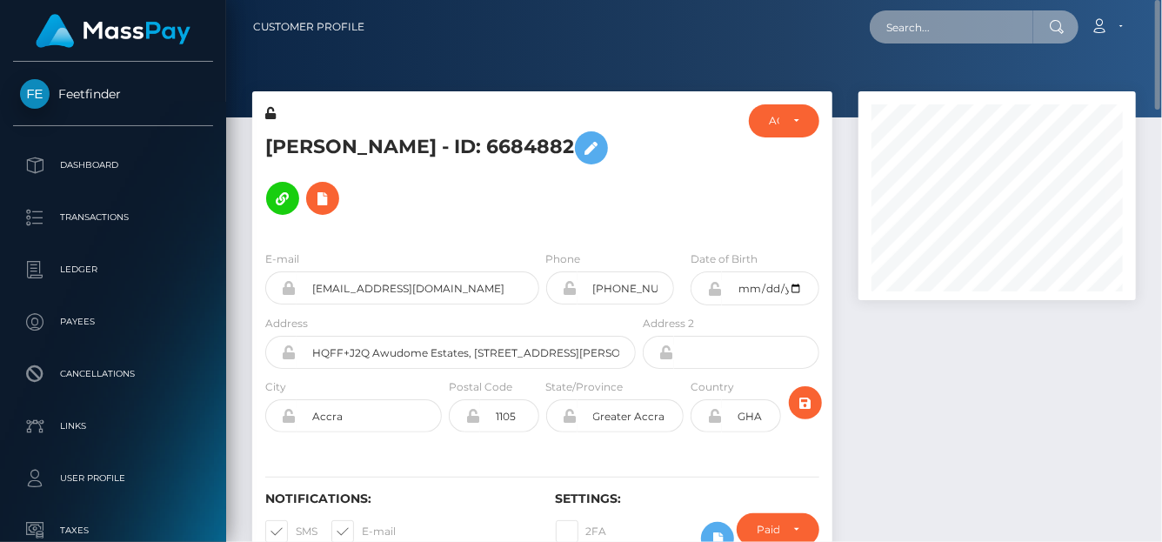
click at [900, 15] on input "text" at bounding box center [951, 26] width 163 height 33
paste input "summermarie0625@gmail.com"
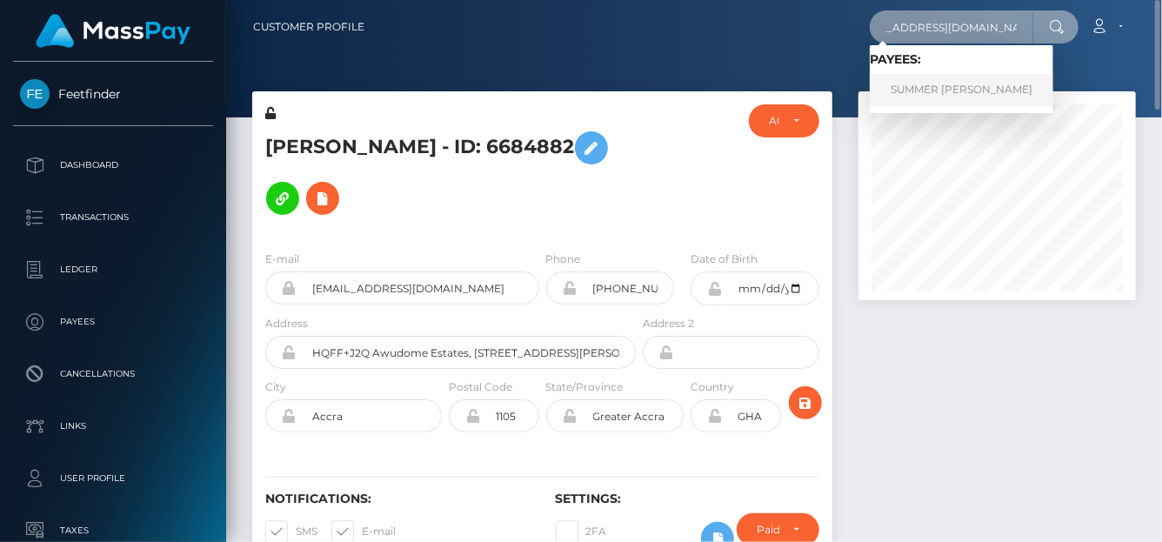
type input "summermarie0625@gmail.com"
click at [949, 82] on link "SUMMER MARIE WEIMERN" at bounding box center [961, 90] width 183 height 32
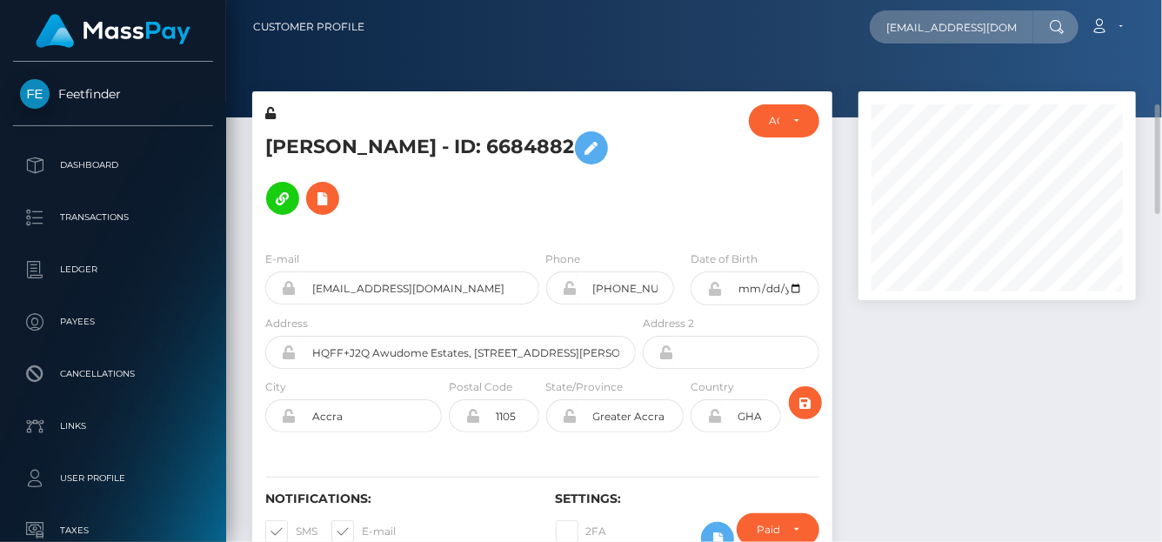
scroll to position [87, 0]
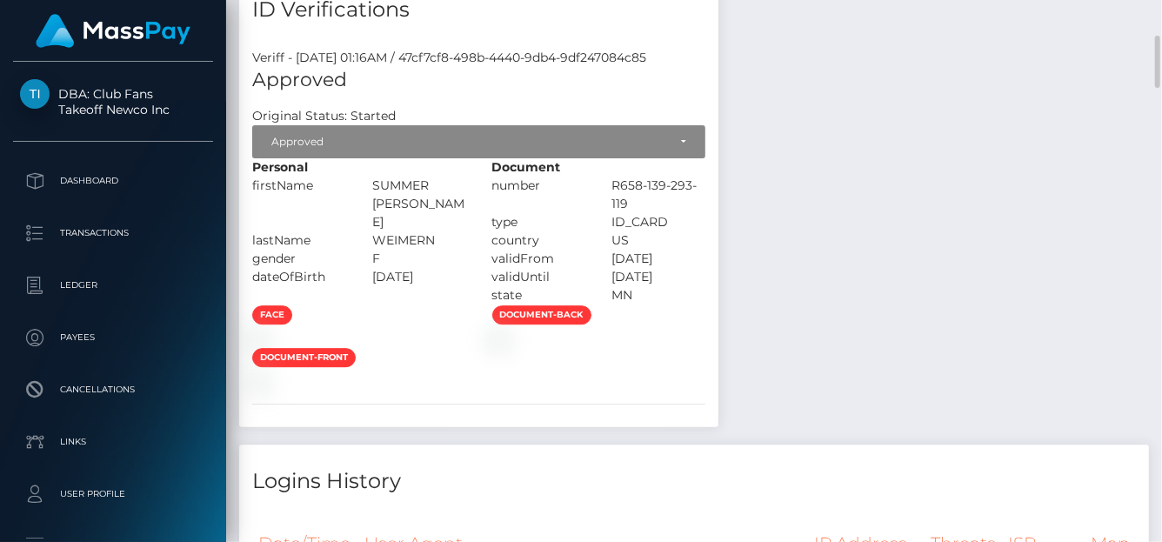
scroll to position [1655, 0]
